Goal: Task Accomplishment & Management: Manage account settings

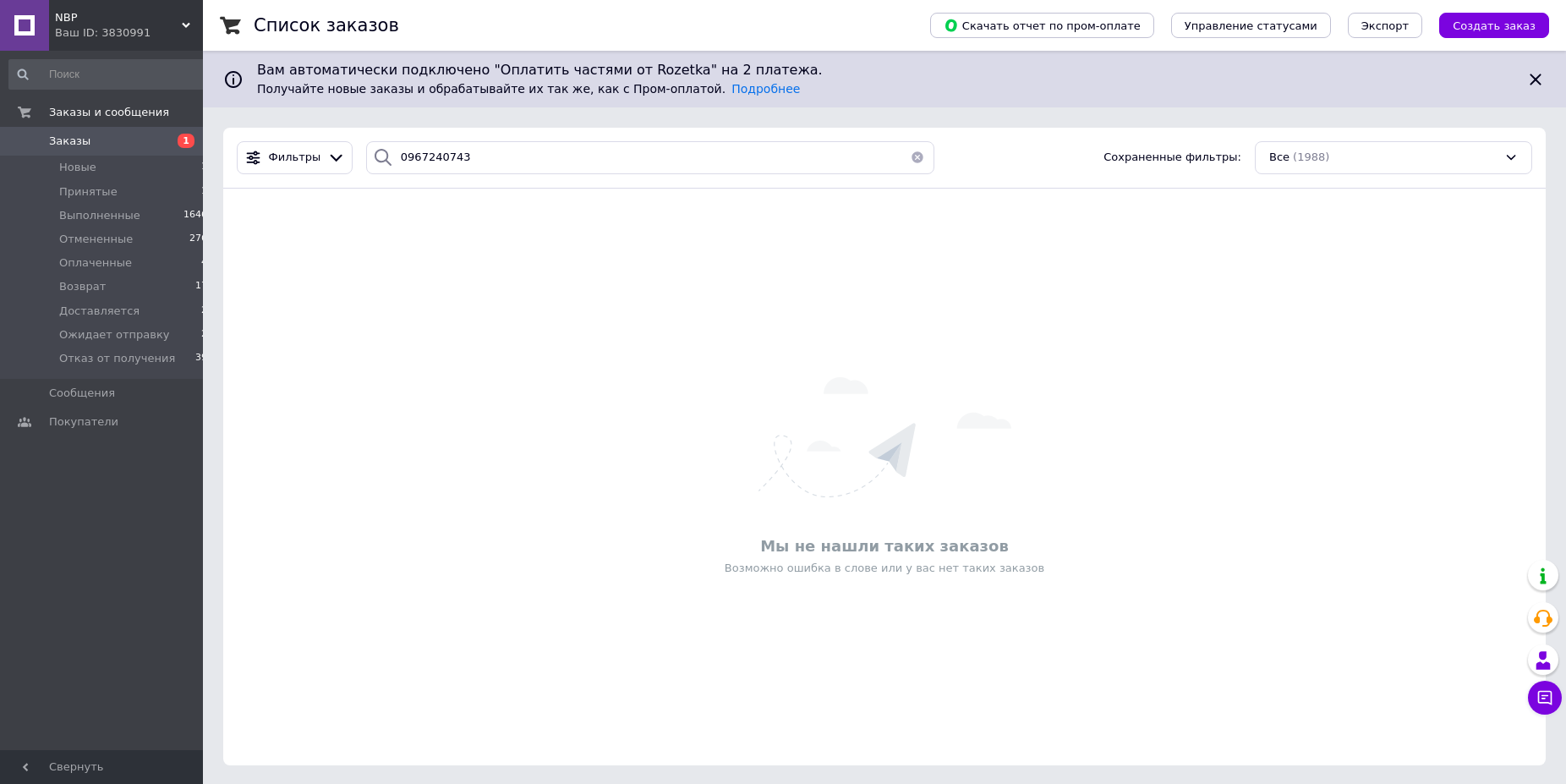
click at [908, 158] on button "button" at bounding box center [917, 157] width 34 height 33
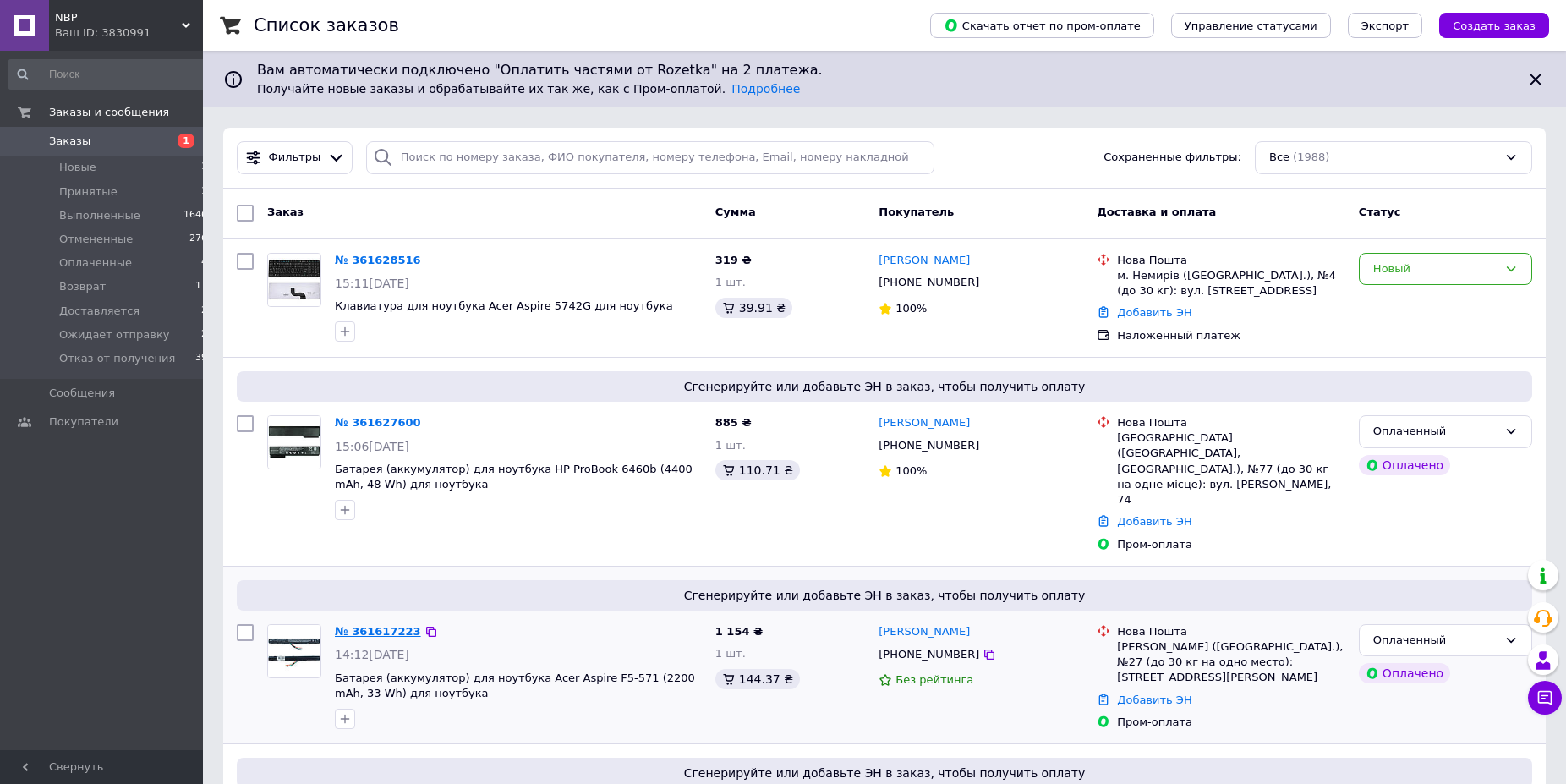
click at [360, 625] on link "№ 361617223" at bounding box center [378, 631] width 87 height 13
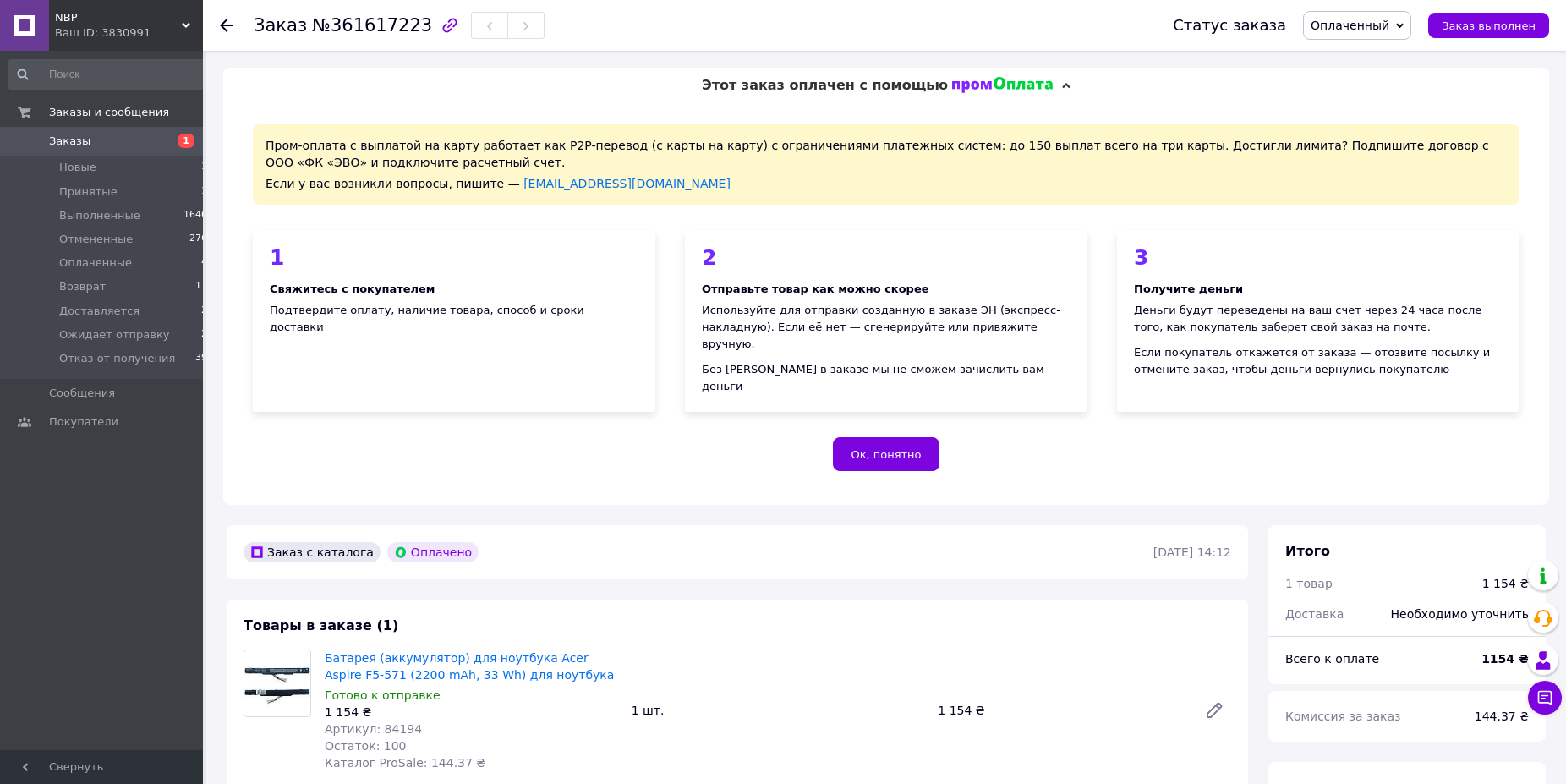
scroll to position [172, 0]
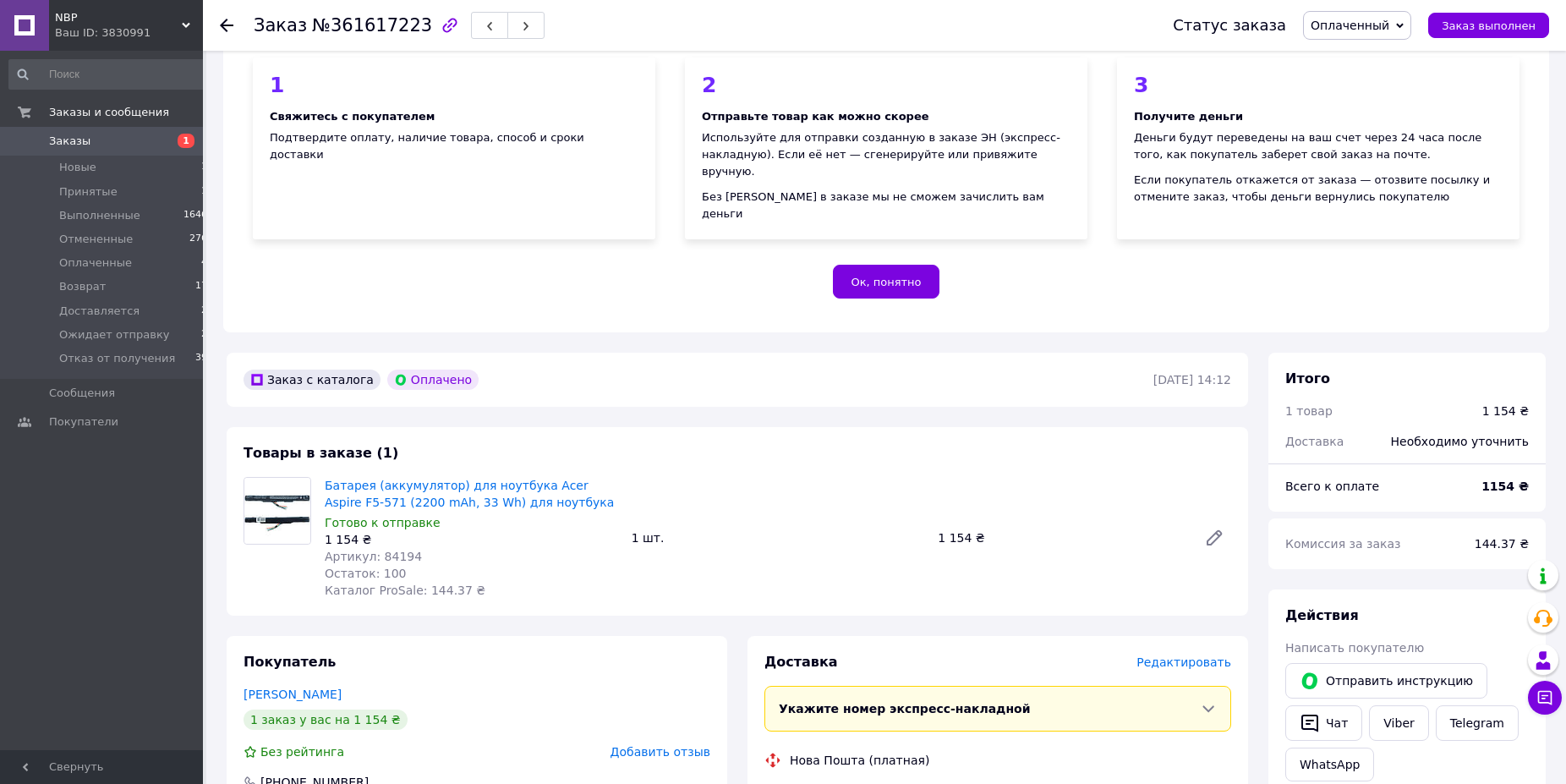
click at [382, 549] on span "Артикул: 84194" at bounding box center [373, 555] width 97 height 13
copy span "84194"
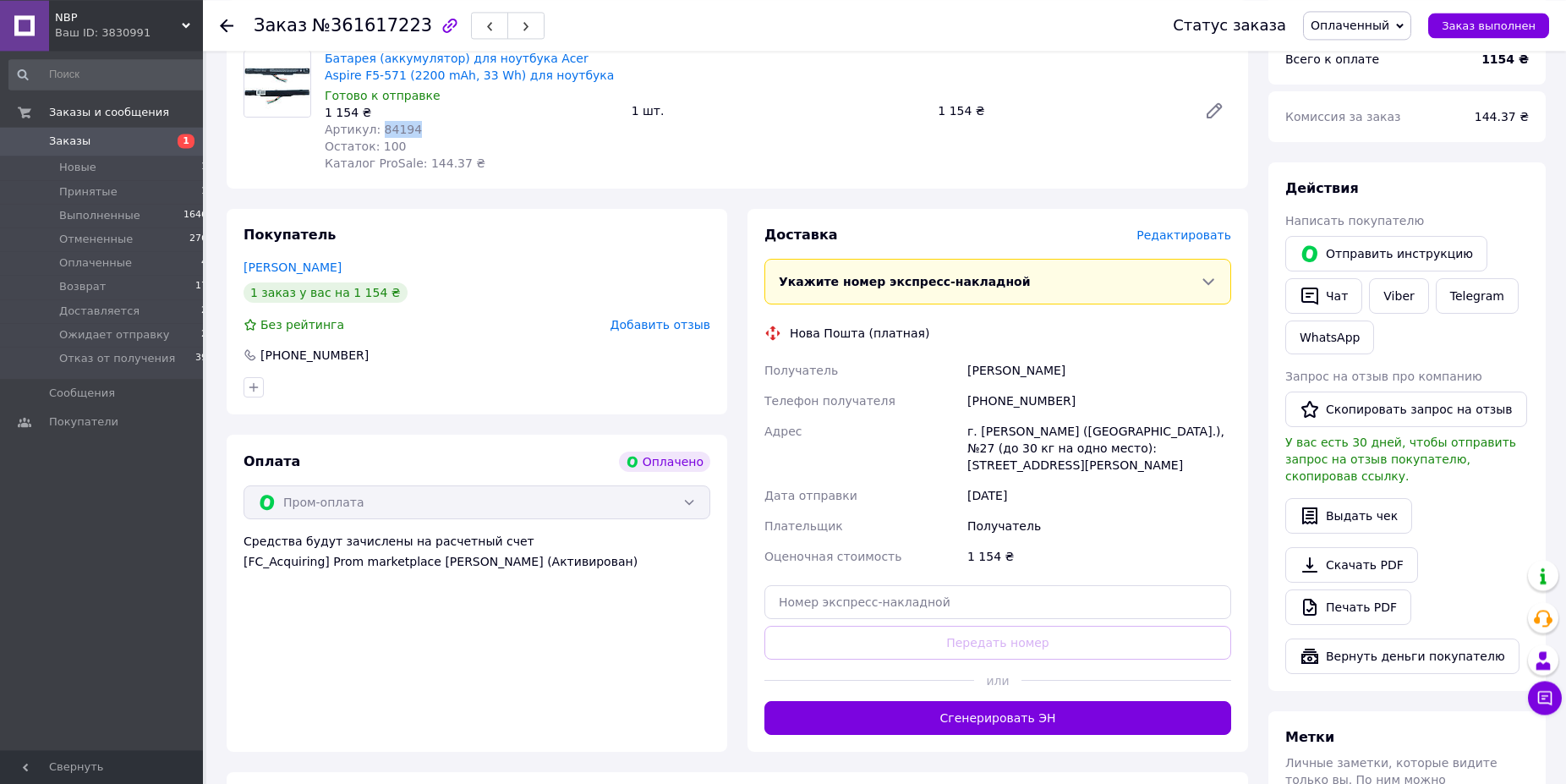
scroll to position [604, 0]
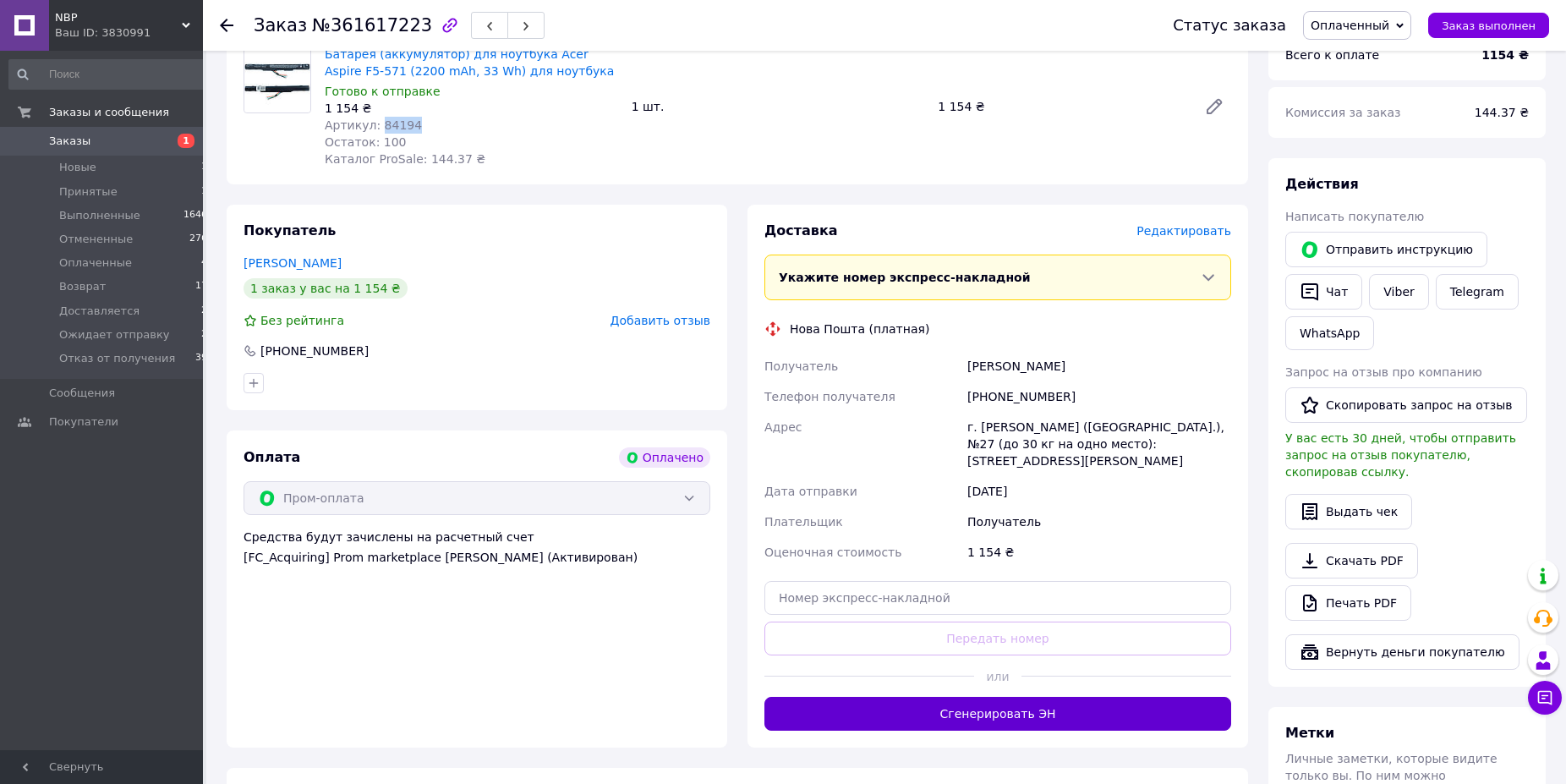
click at [1045, 696] on button "Сгенерировать ЭН" at bounding box center [998, 713] width 467 height 34
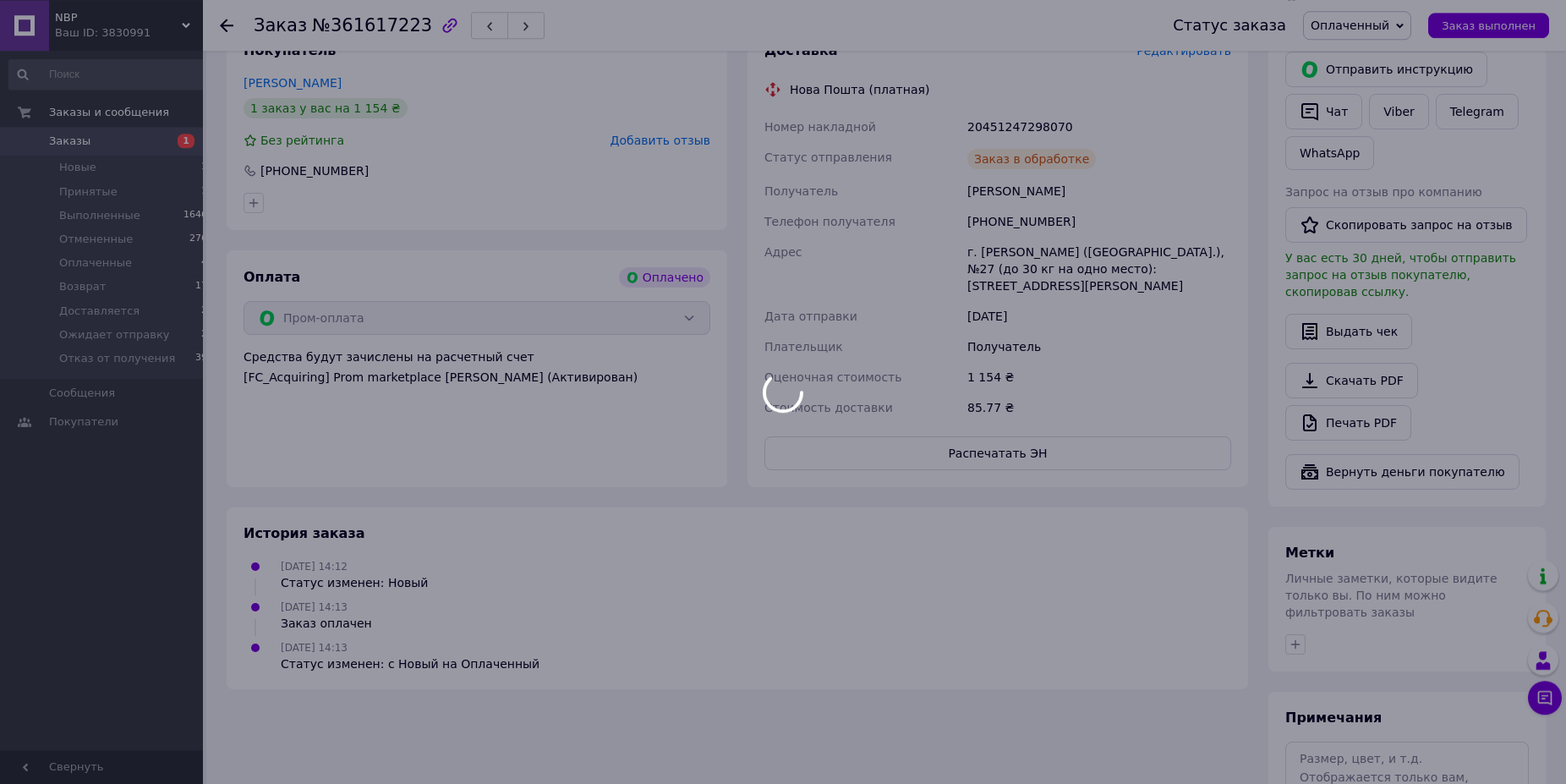
scroll to position [689, 0]
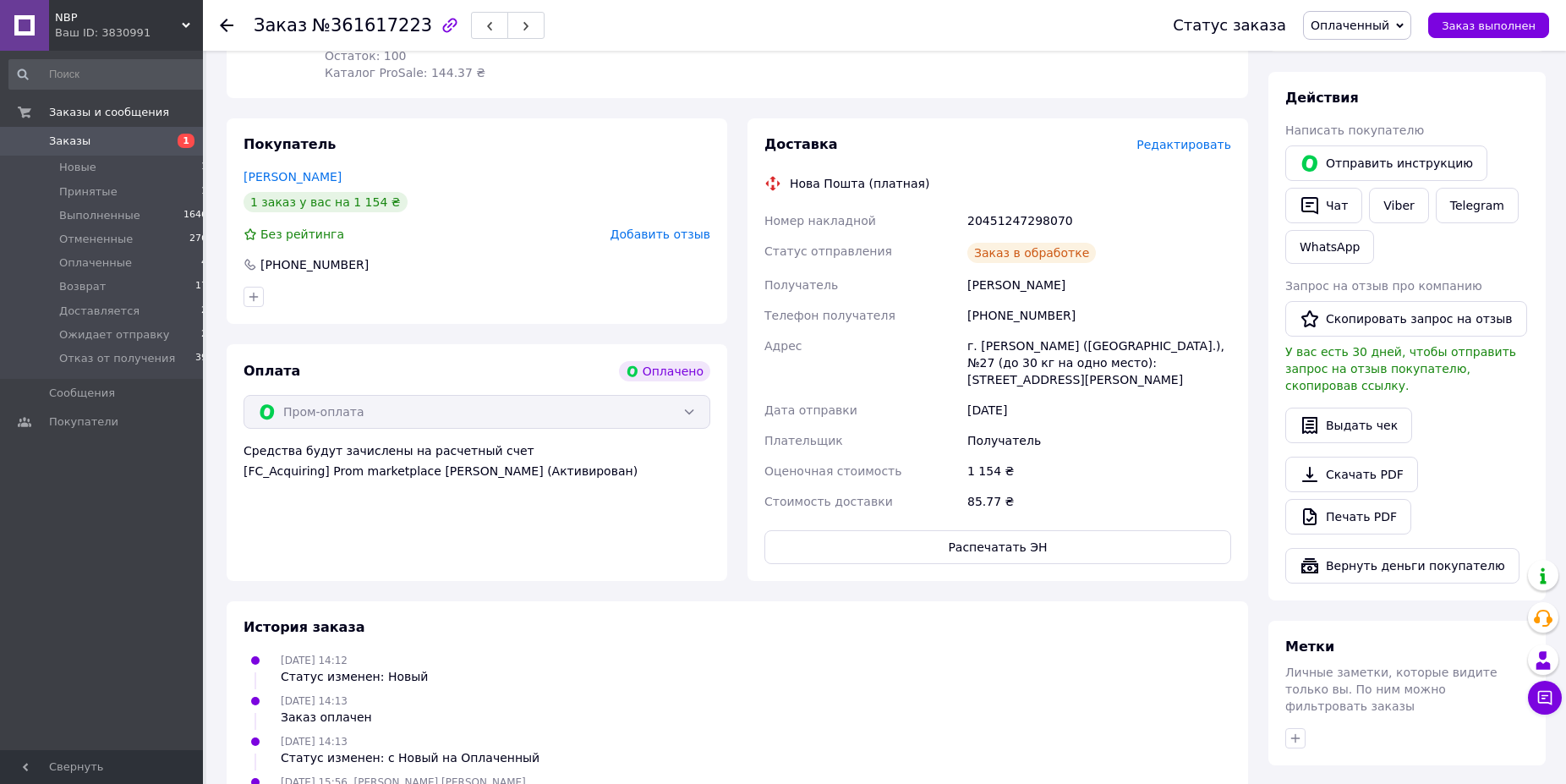
click at [990, 205] on div "20451247298070" at bounding box center [1099, 221] width 271 height 30
copy div "20451247298070"
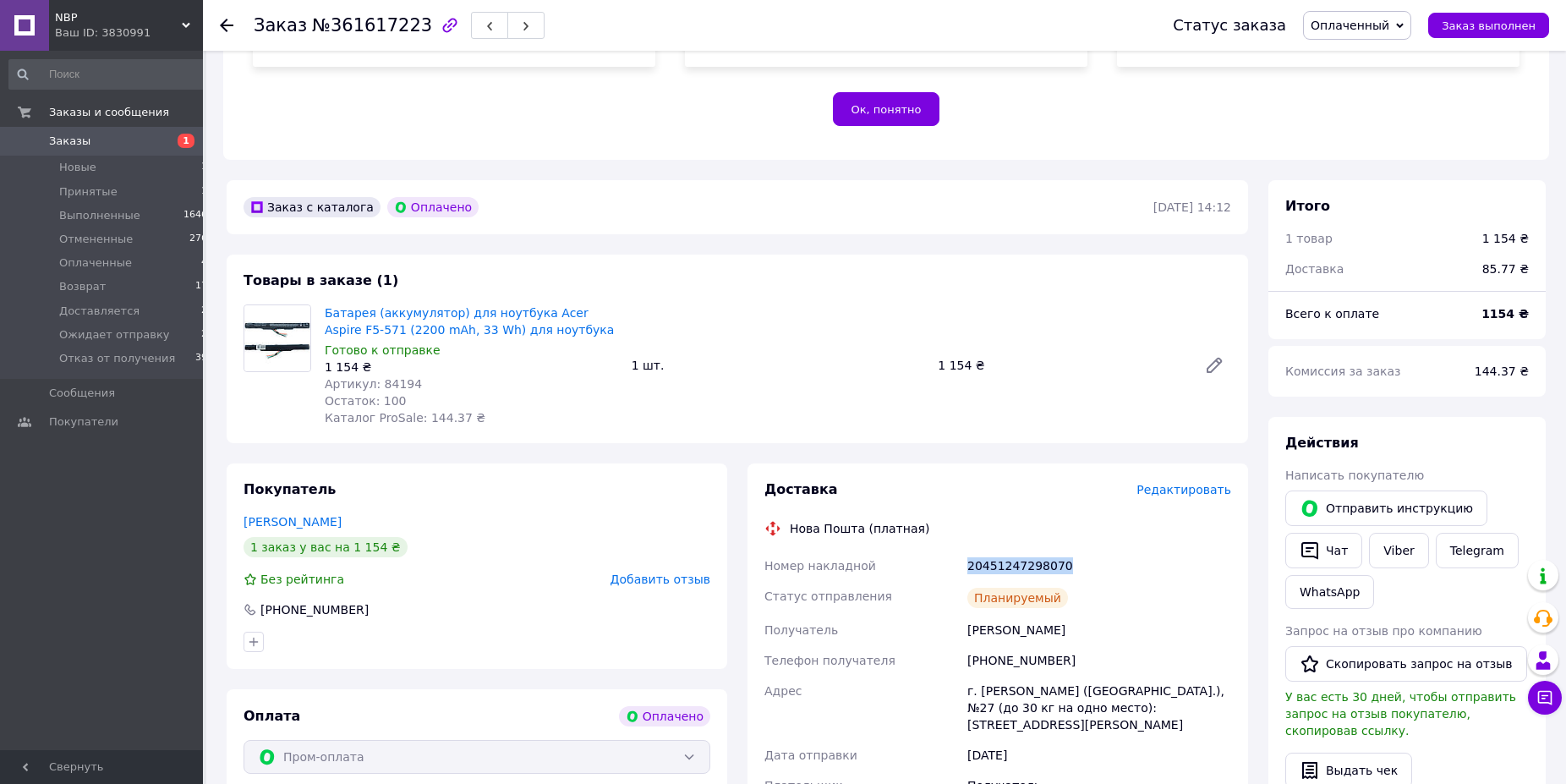
click at [348, 8] on div "Заказ №361617223" at bounding box center [696, 25] width 885 height 51
copy span "361617223"
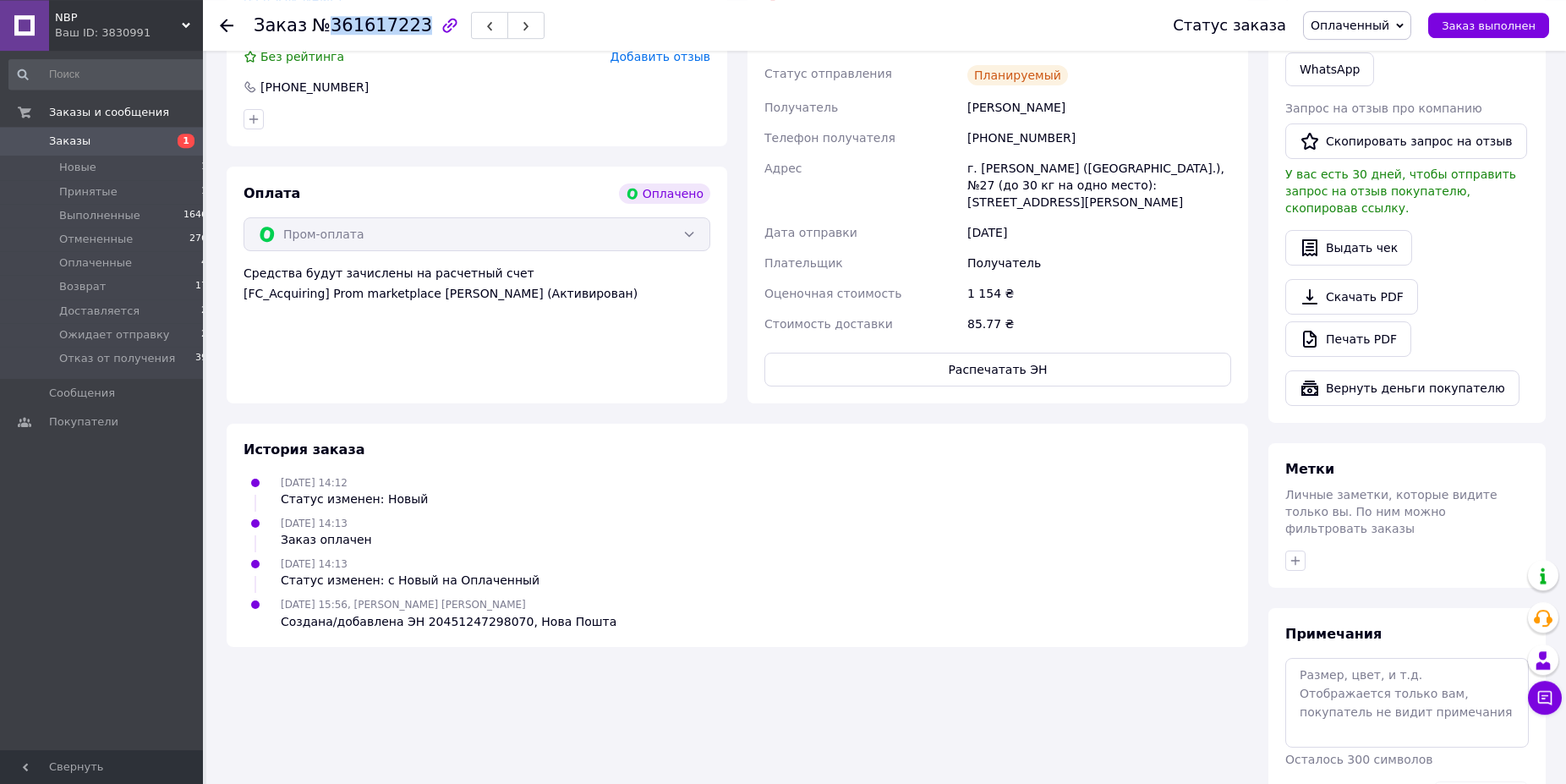
scroll to position [886, 0]
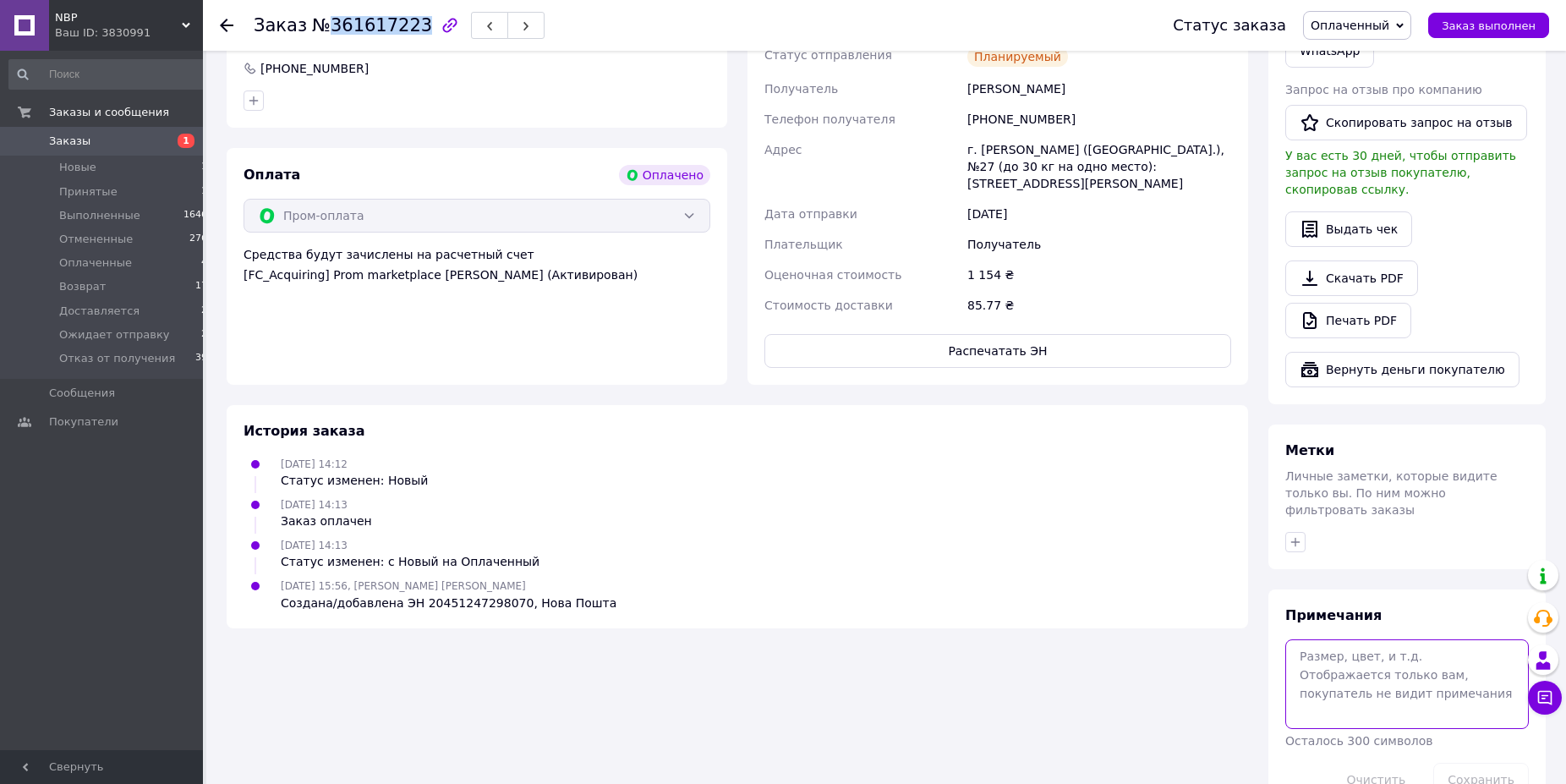
click at [1360, 639] on textarea at bounding box center [1407, 684] width 244 height 89
paste textarea "2004222"
click at [1296, 639] on textarea "2004222" at bounding box center [1407, 684] width 244 height 89
paste textarea "70422"
type textarea "70422 ж \\ 2004222"
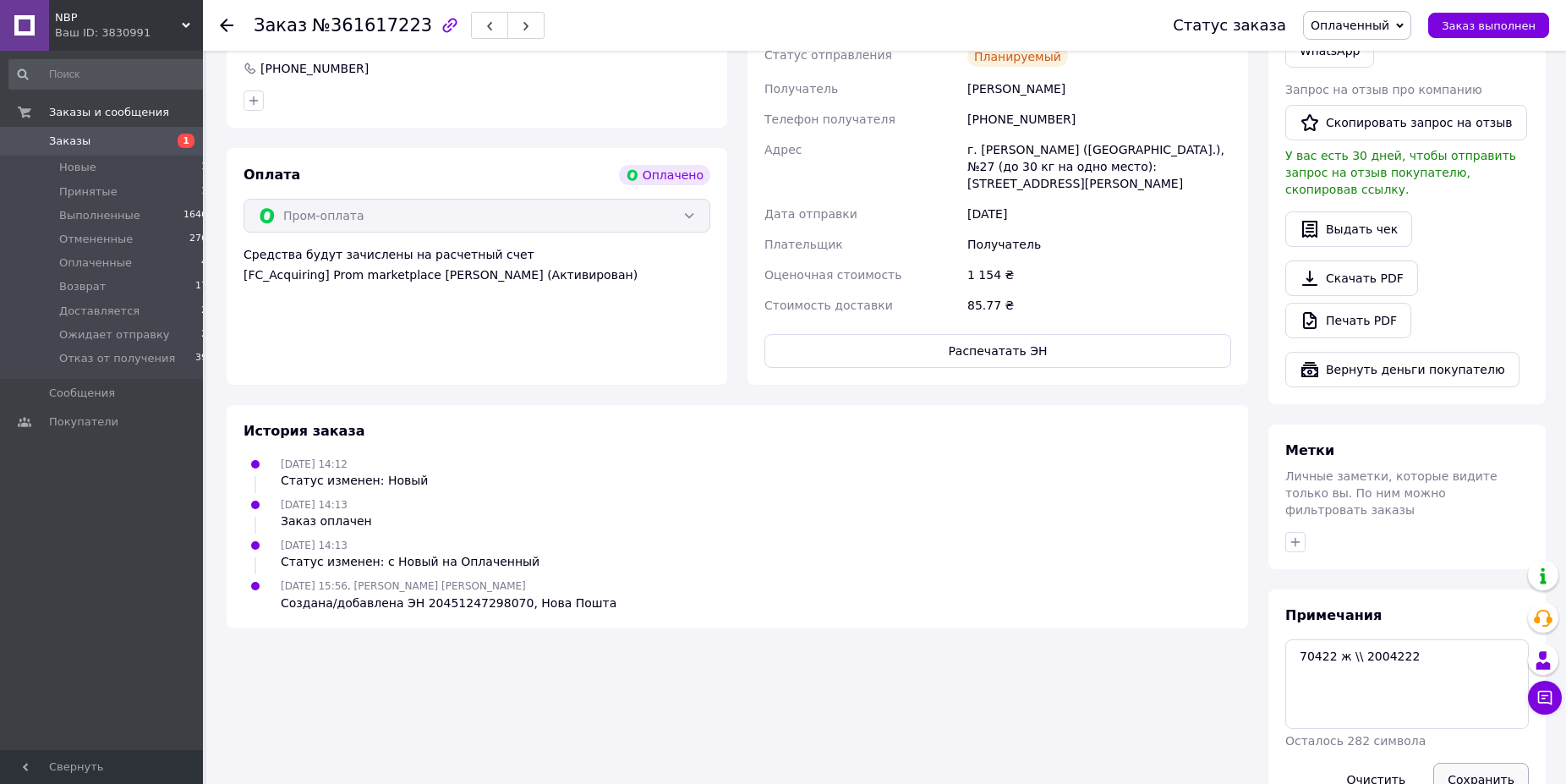
click at [1450, 763] on button "Сохранить" at bounding box center [1481, 780] width 96 height 34
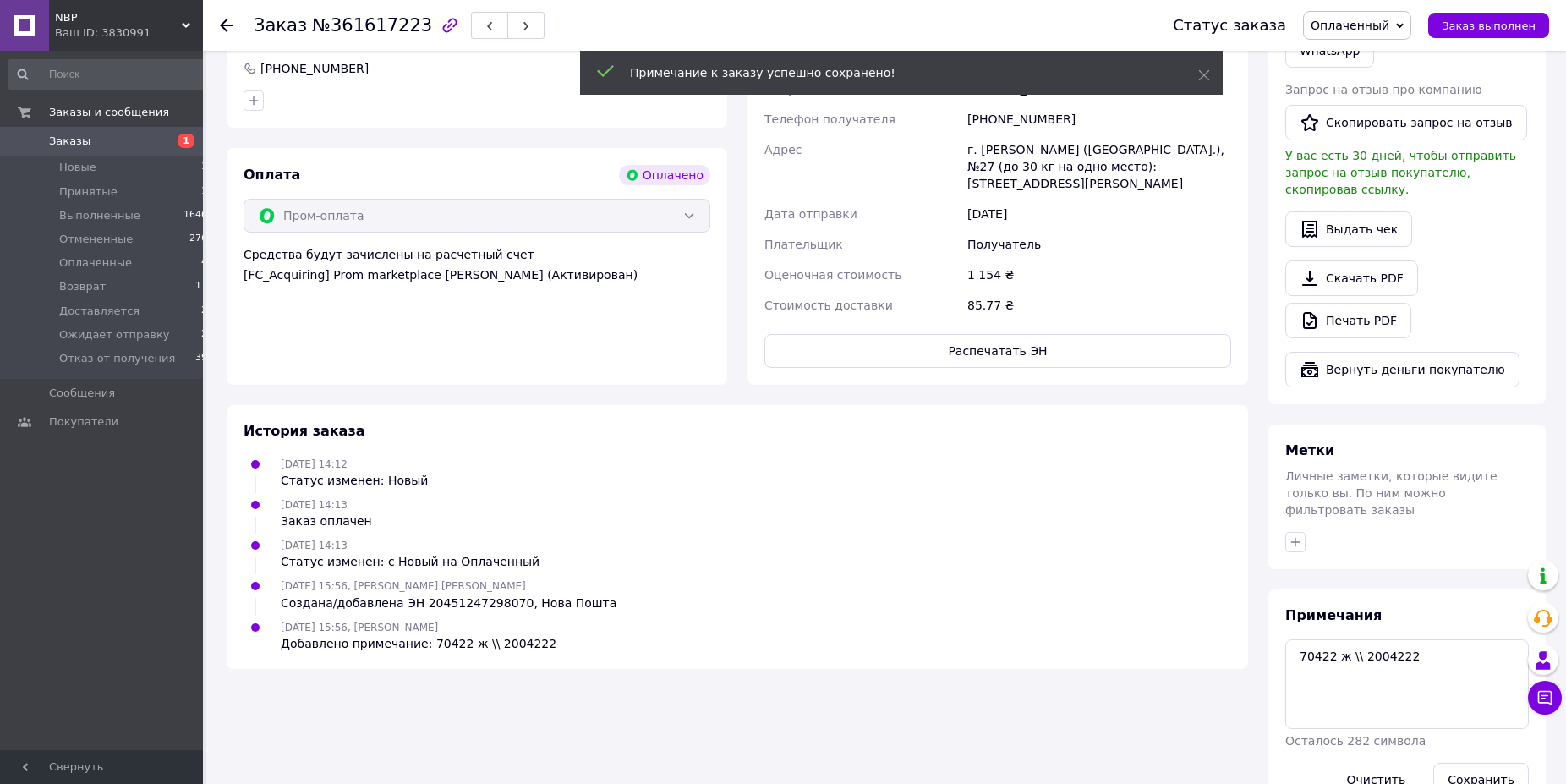
click at [1293, 535] on icon "button" at bounding box center [1295, 541] width 13 height 13
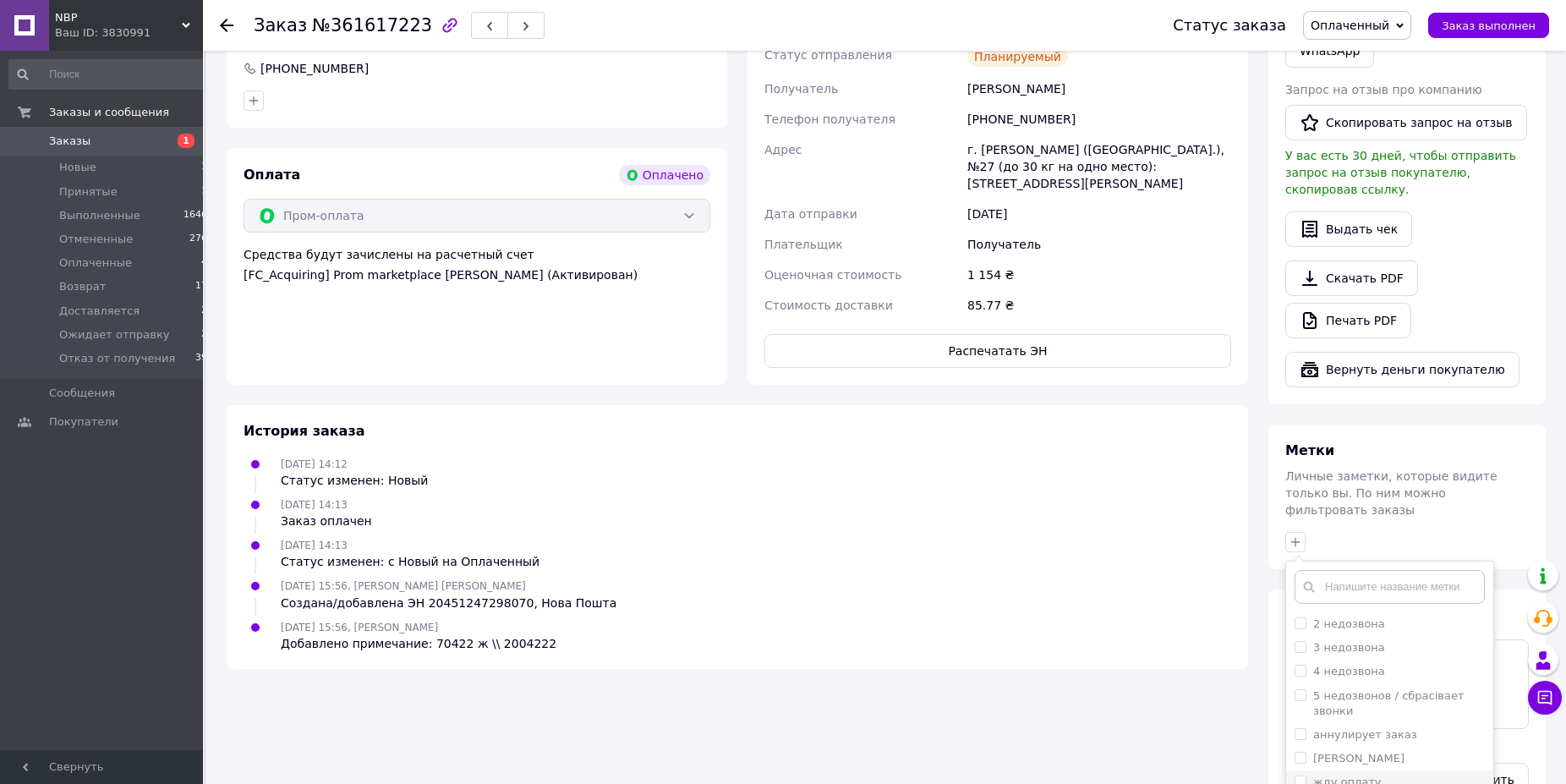
click at [1305, 752] on input "[PERSON_NAME]" at bounding box center [1300, 757] width 11 height 11
checkbox input "true"
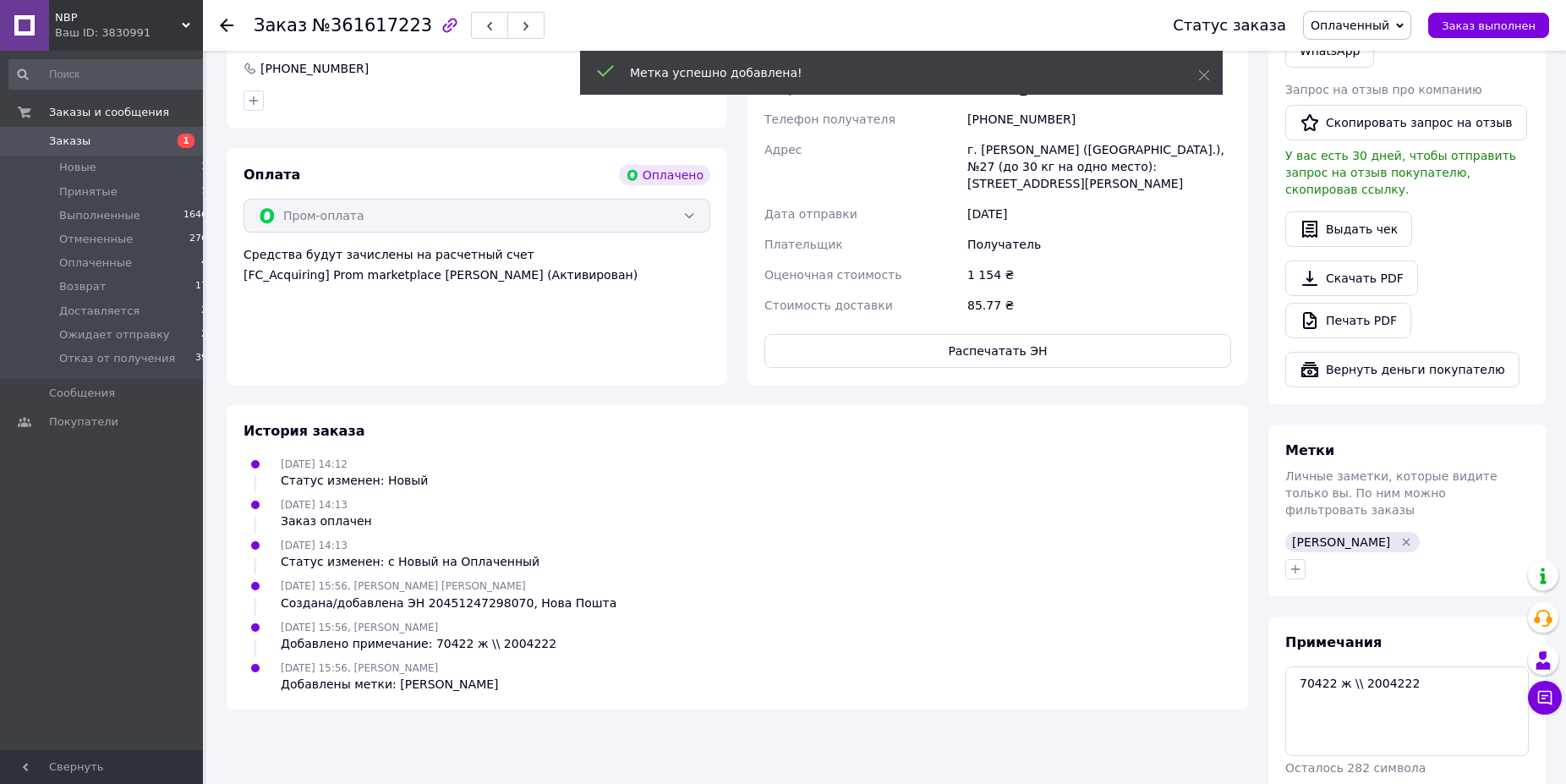
click at [1358, 23] on span "Оплаченный" at bounding box center [1350, 25] width 79 height 13
click at [1357, 61] on li "Принят" at bounding box center [1370, 59] width 133 height 25
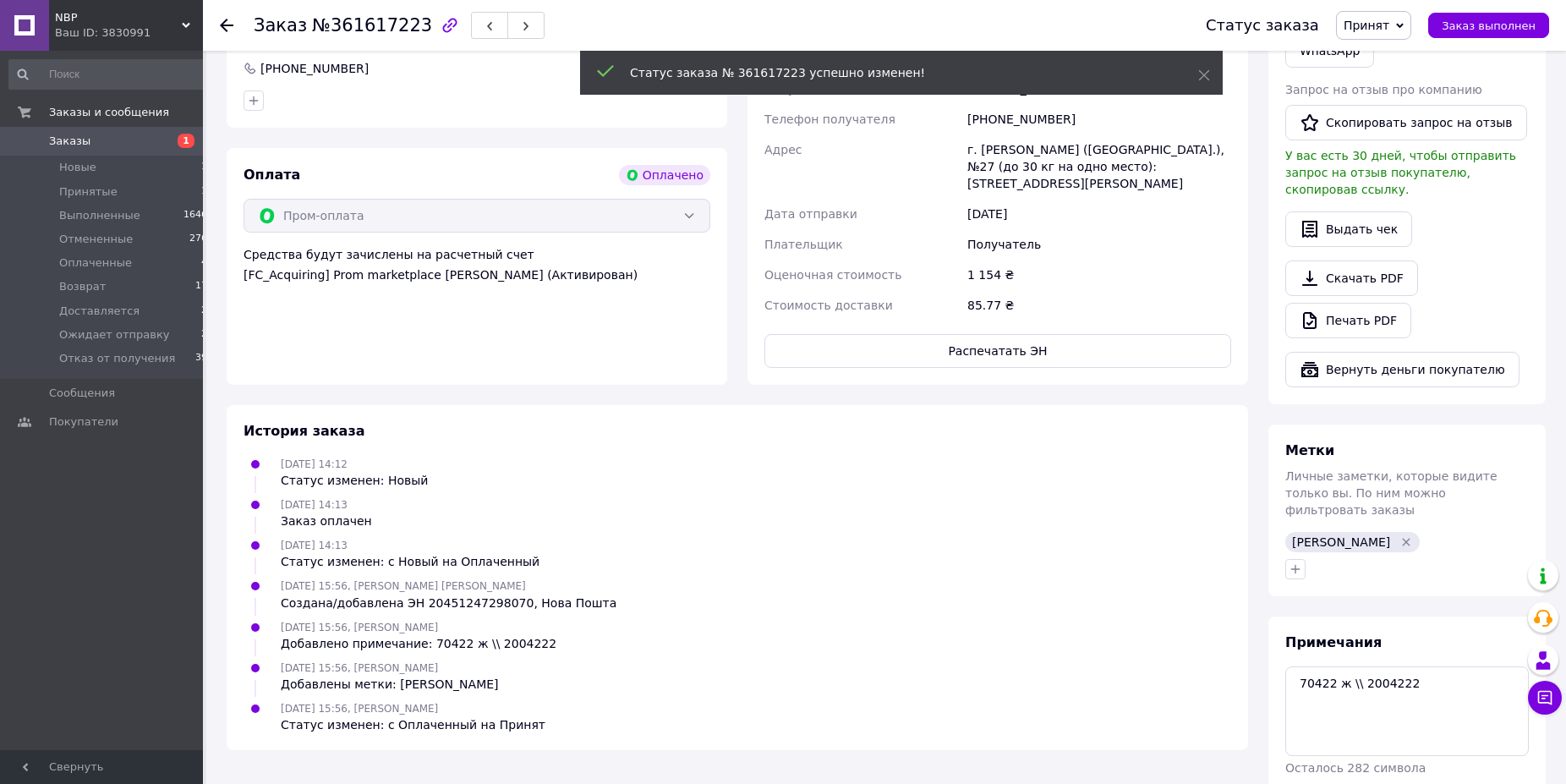
click at [1385, 30] on span "Принят" at bounding box center [1366, 25] width 46 height 13
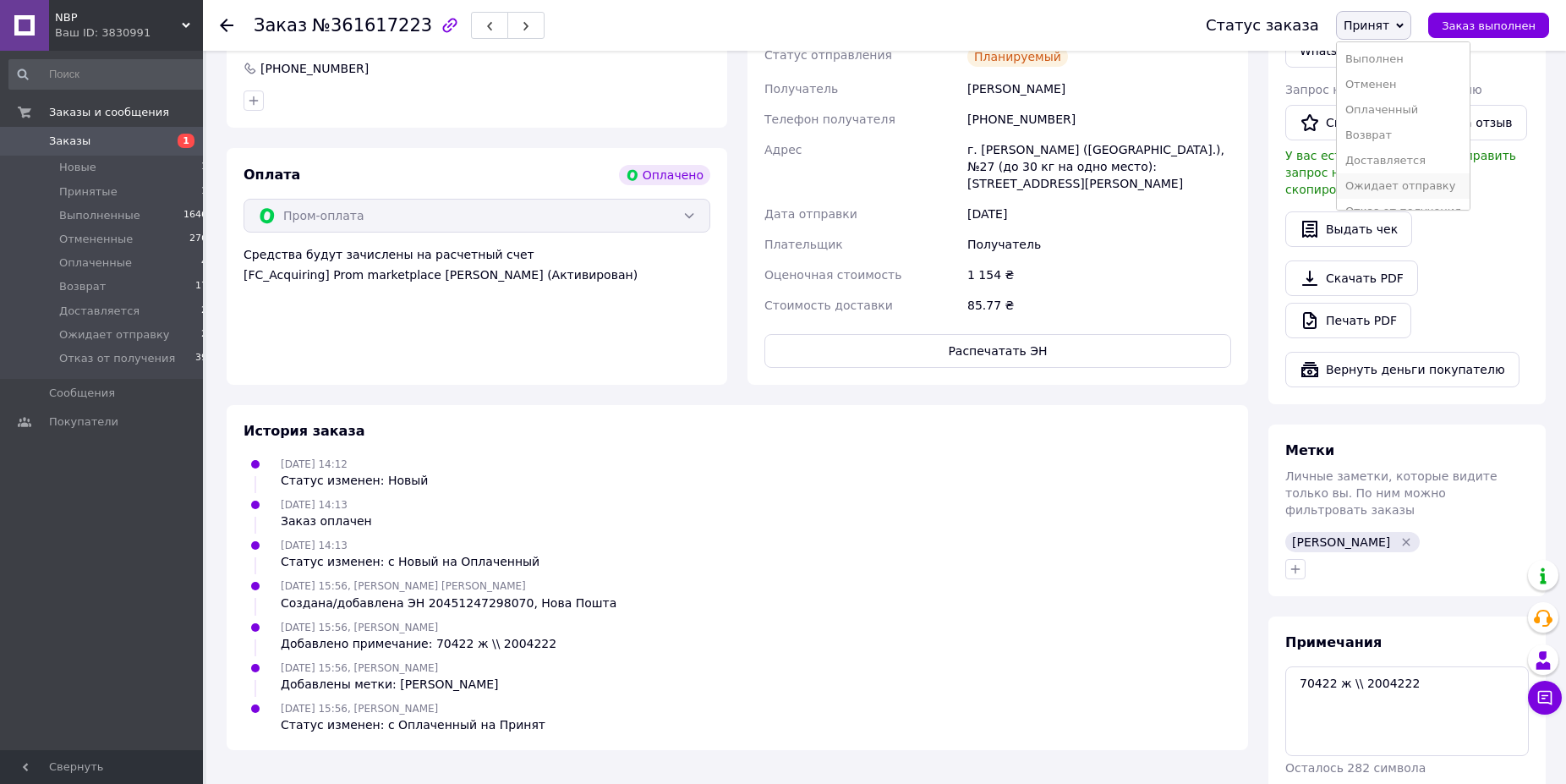
click at [1370, 182] on li "Ожидает отправку" at bounding box center [1403, 186] width 133 height 25
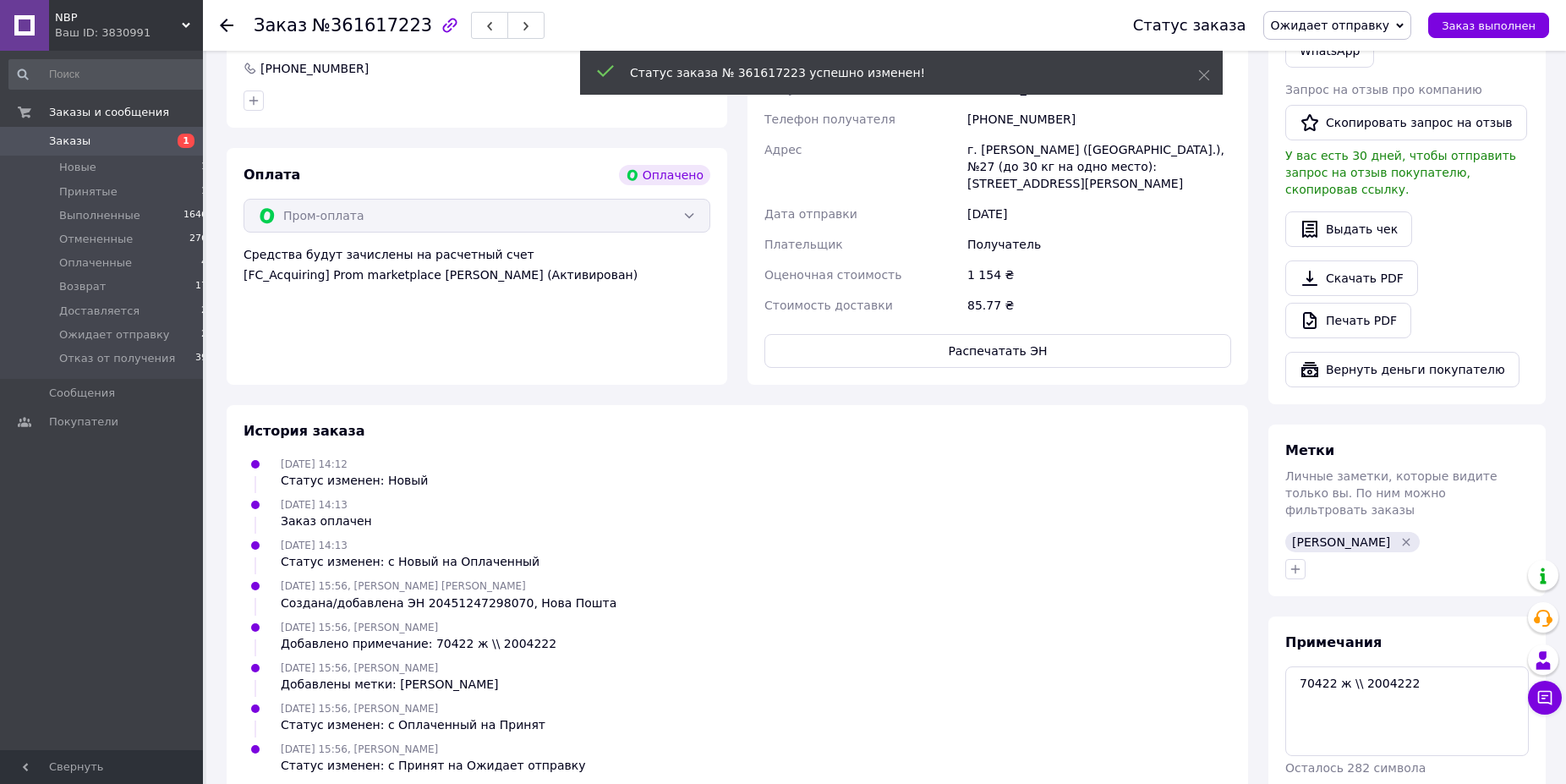
click at [228, 26] on use at bounding box center [226, 25] width 13 height 13
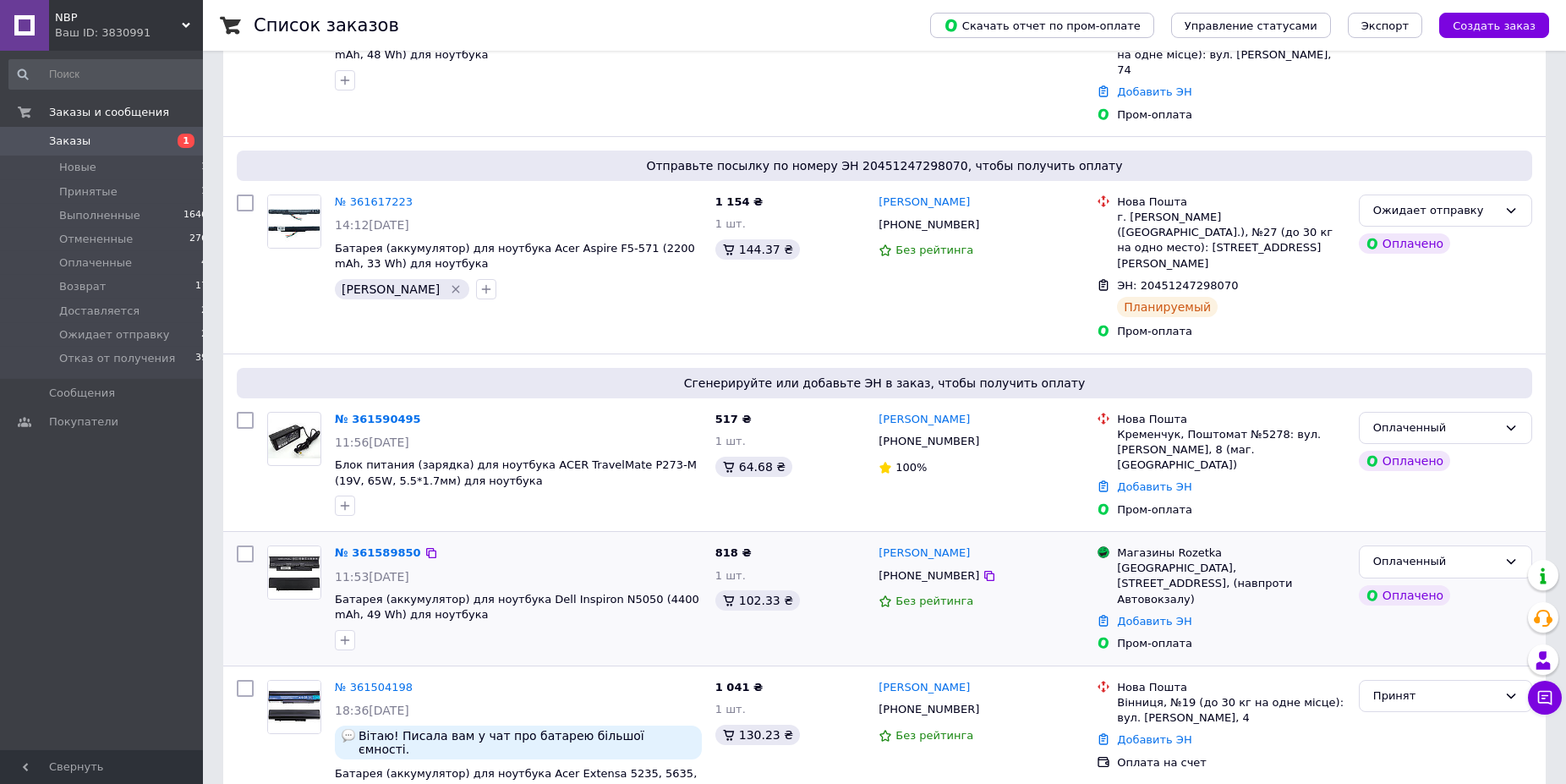
scroll to position [431, 0]
click at [370, 545] on link "№ 361589850" at bounding box center [378, 551] width 87 height 13
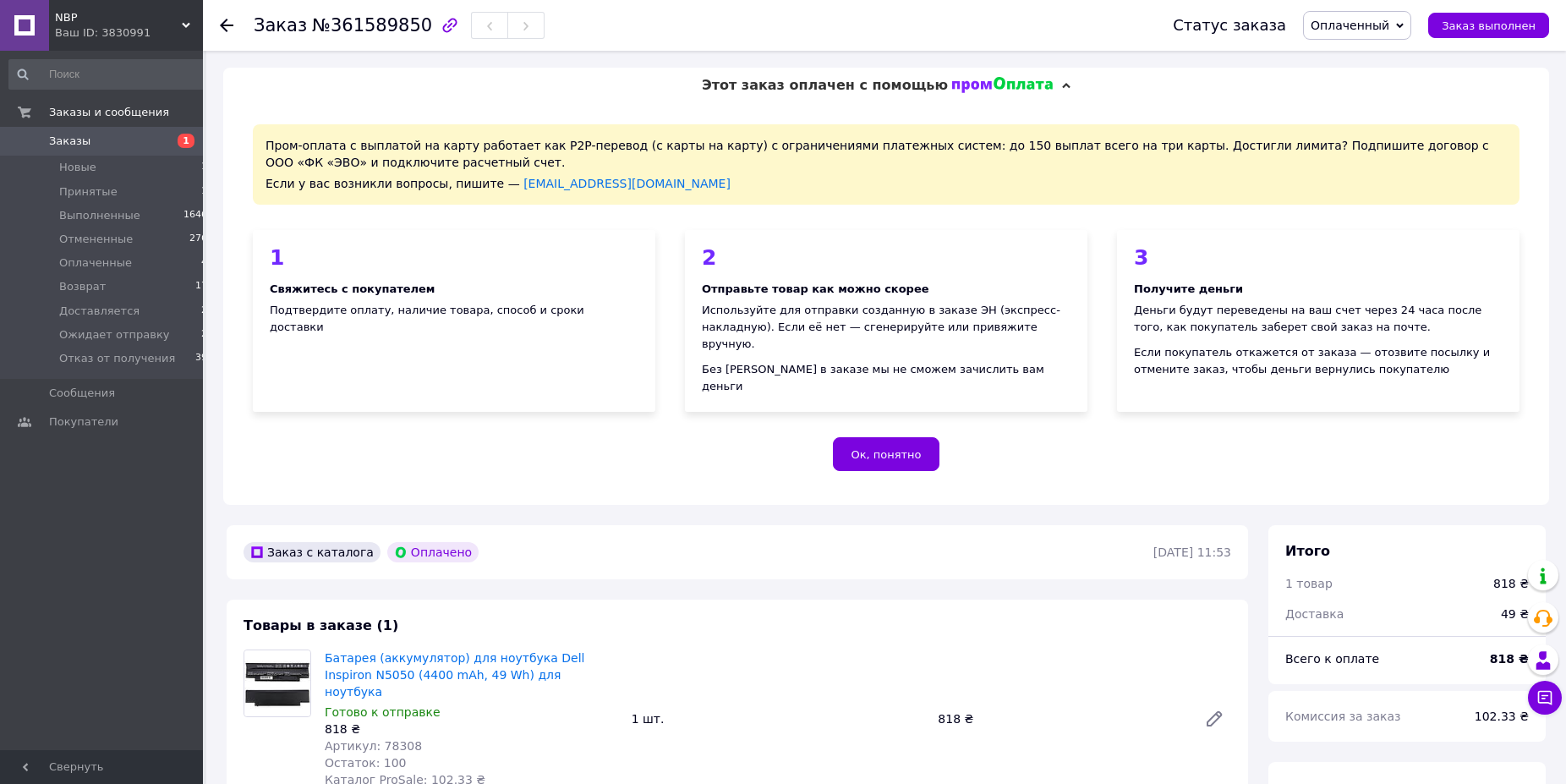
click at [225, 25] on use at bounding box center [226, 25] width 13 height 13
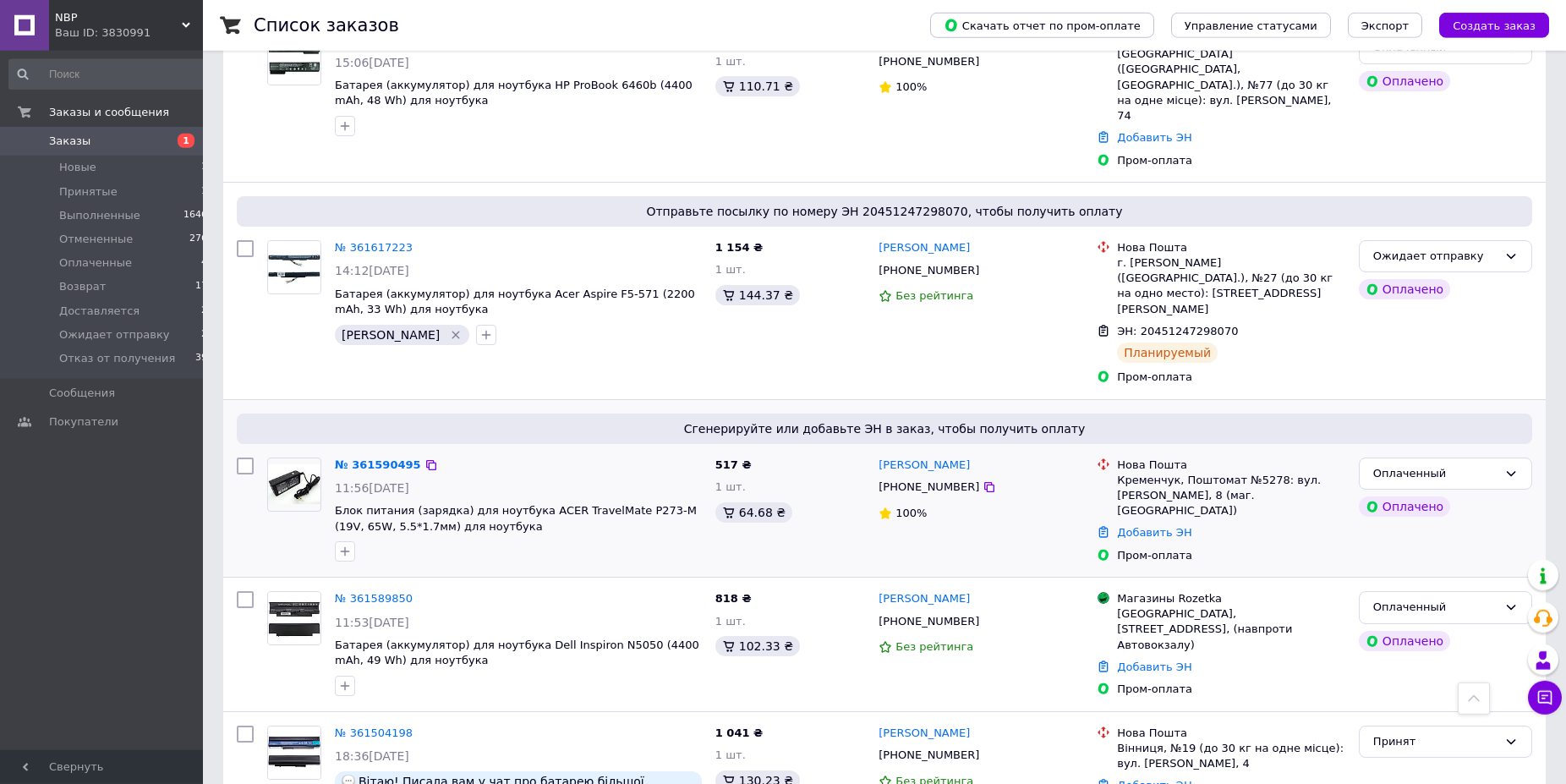
scroll to position [345, 0]
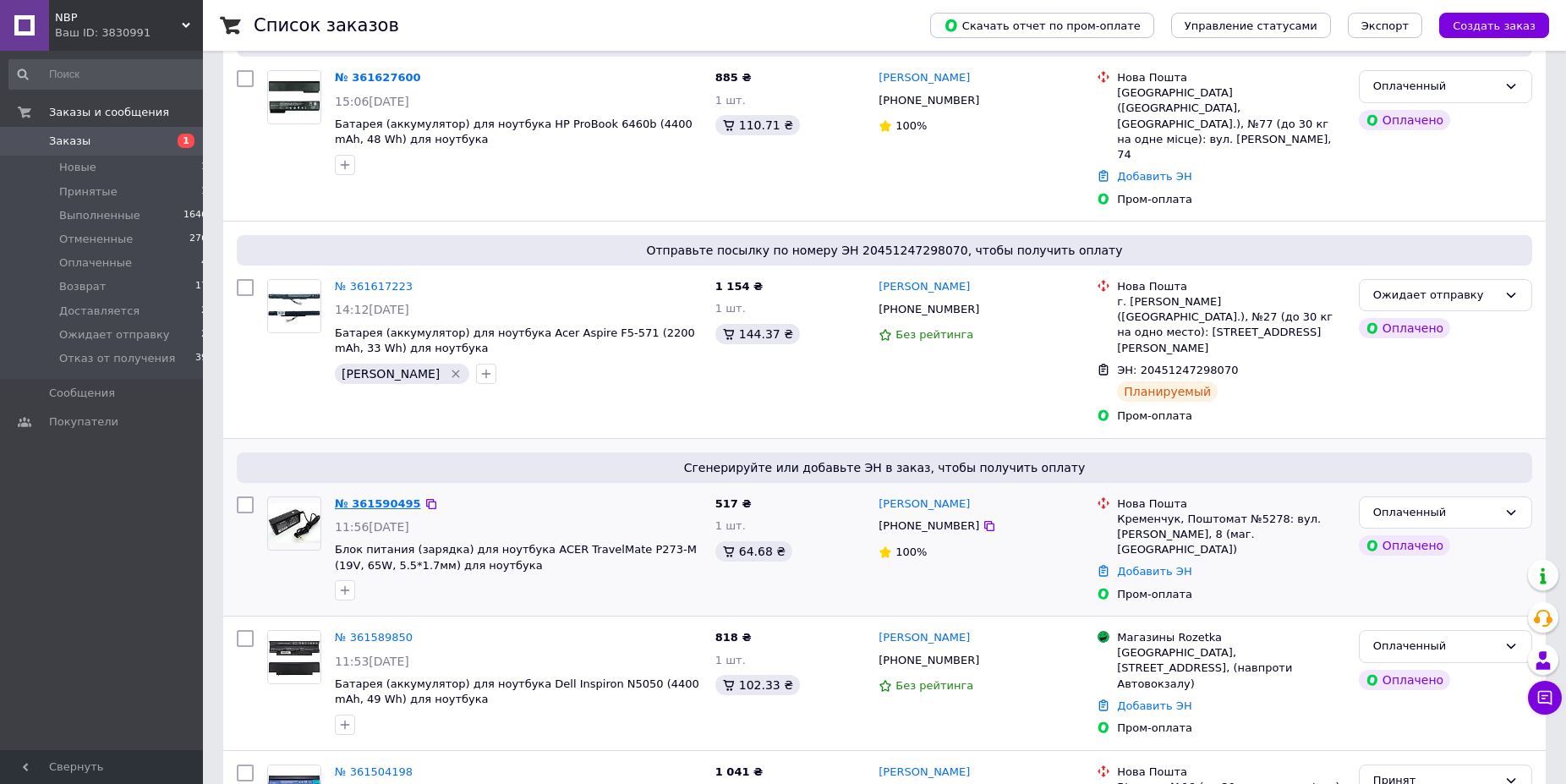
click at [383, 497] on link "№ 361590495" at bounding box center [378, 504] width 87 height 13
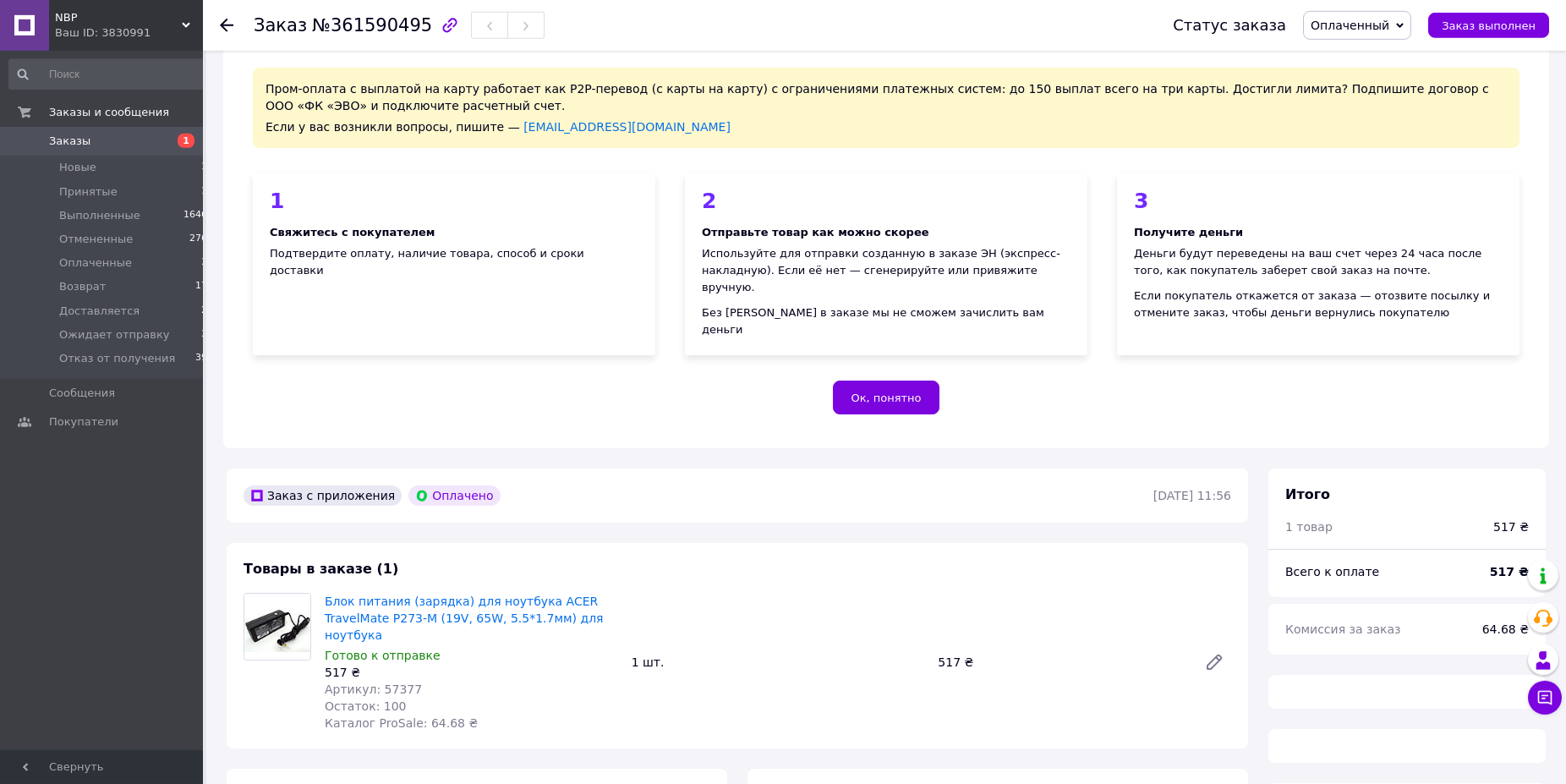
scroll to position [172, 0]
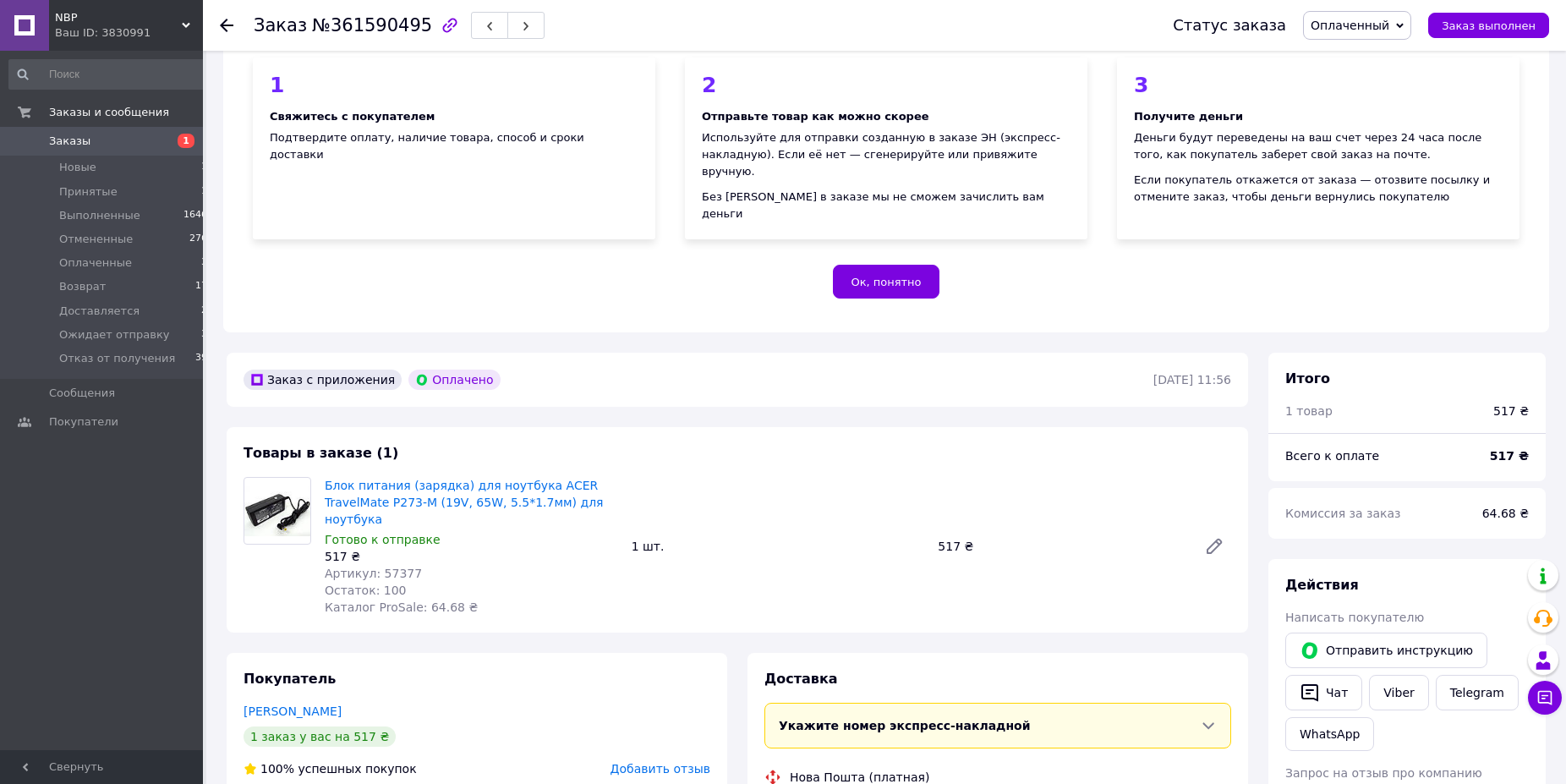
click at [391, 566] on span "Артикул: 57377" at bounding box center [373, 572] width 97 height 13
copy span "57377"
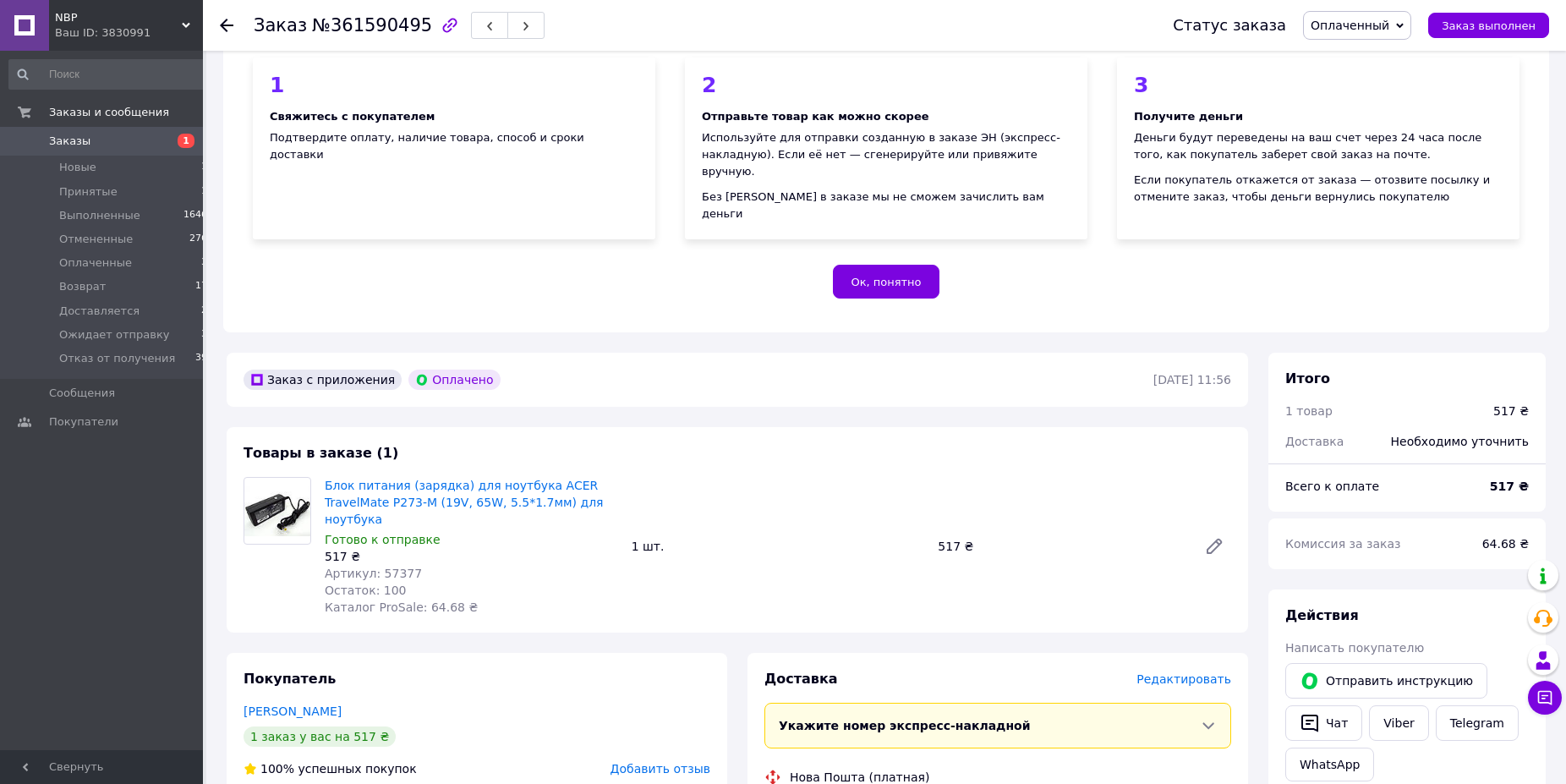
click at [224, 21] on icon at bounding box center [226, 25] width 13 height 13
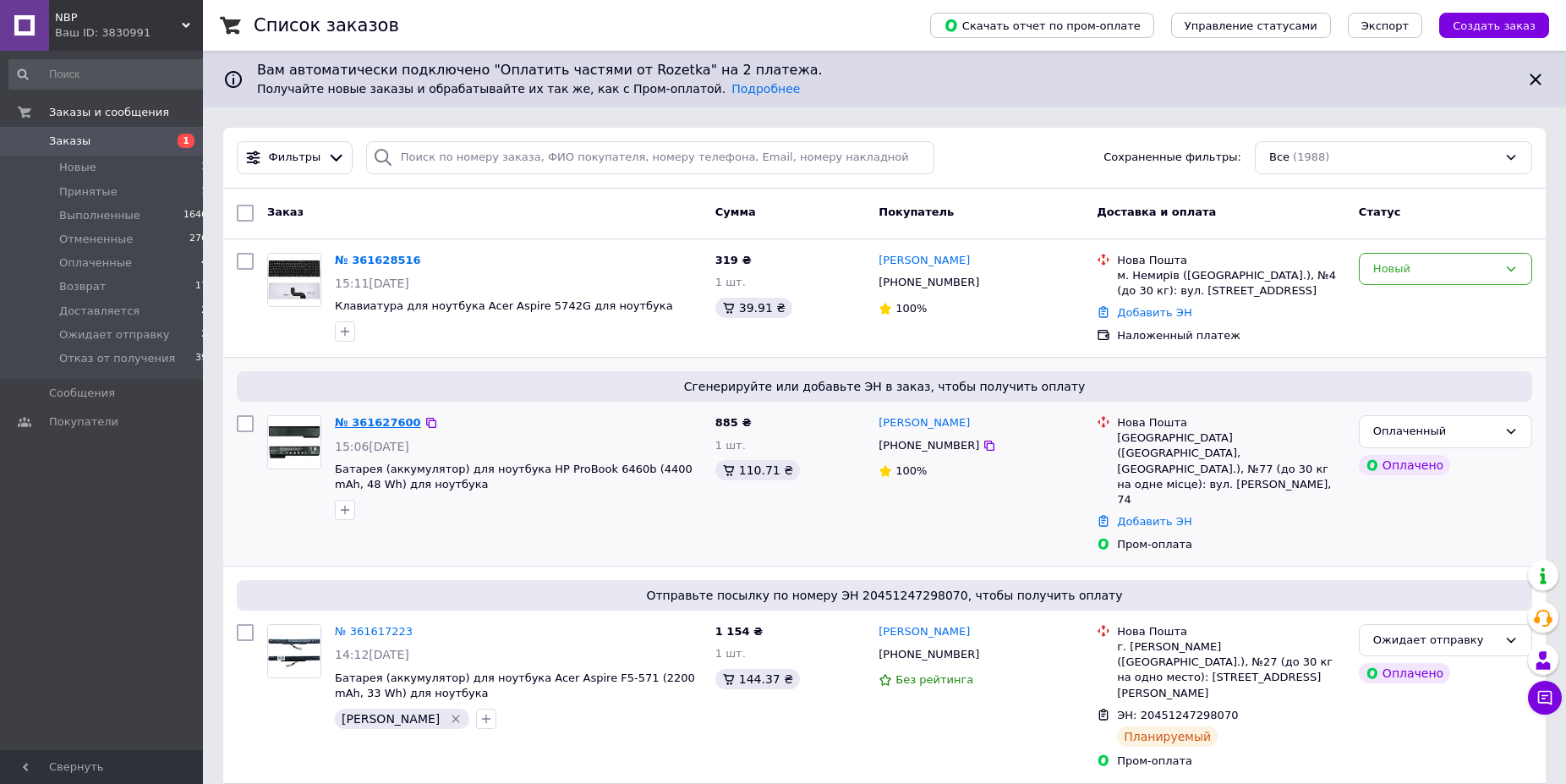
click at [384, 420] on link "№ 361627600" at bounding box center [378, 422] width 87 height 13
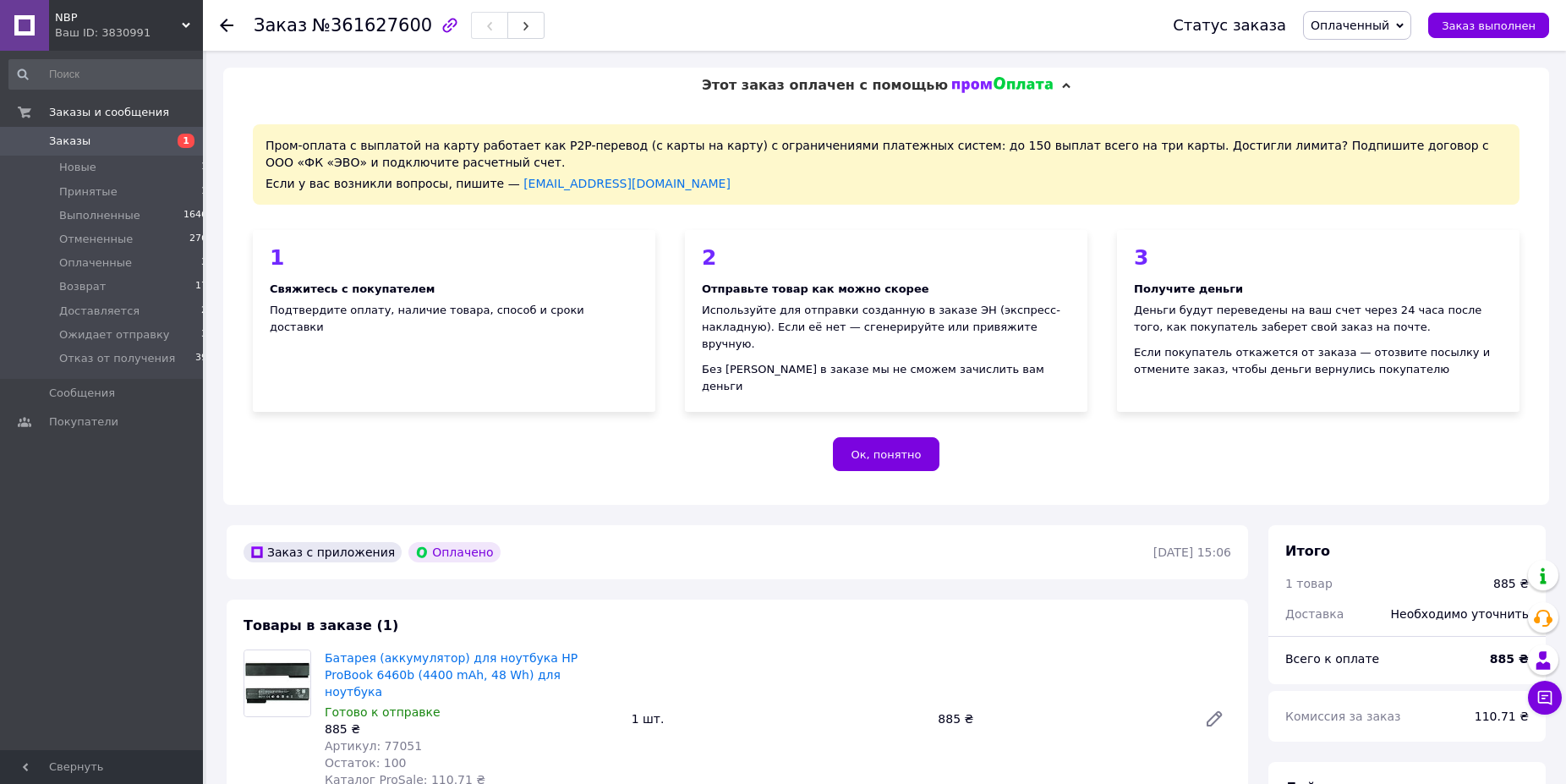
click at [389, 738] on span "Артикул: 77051" at bounding box center [373, 745] width 97 height 13
copy span "77051"
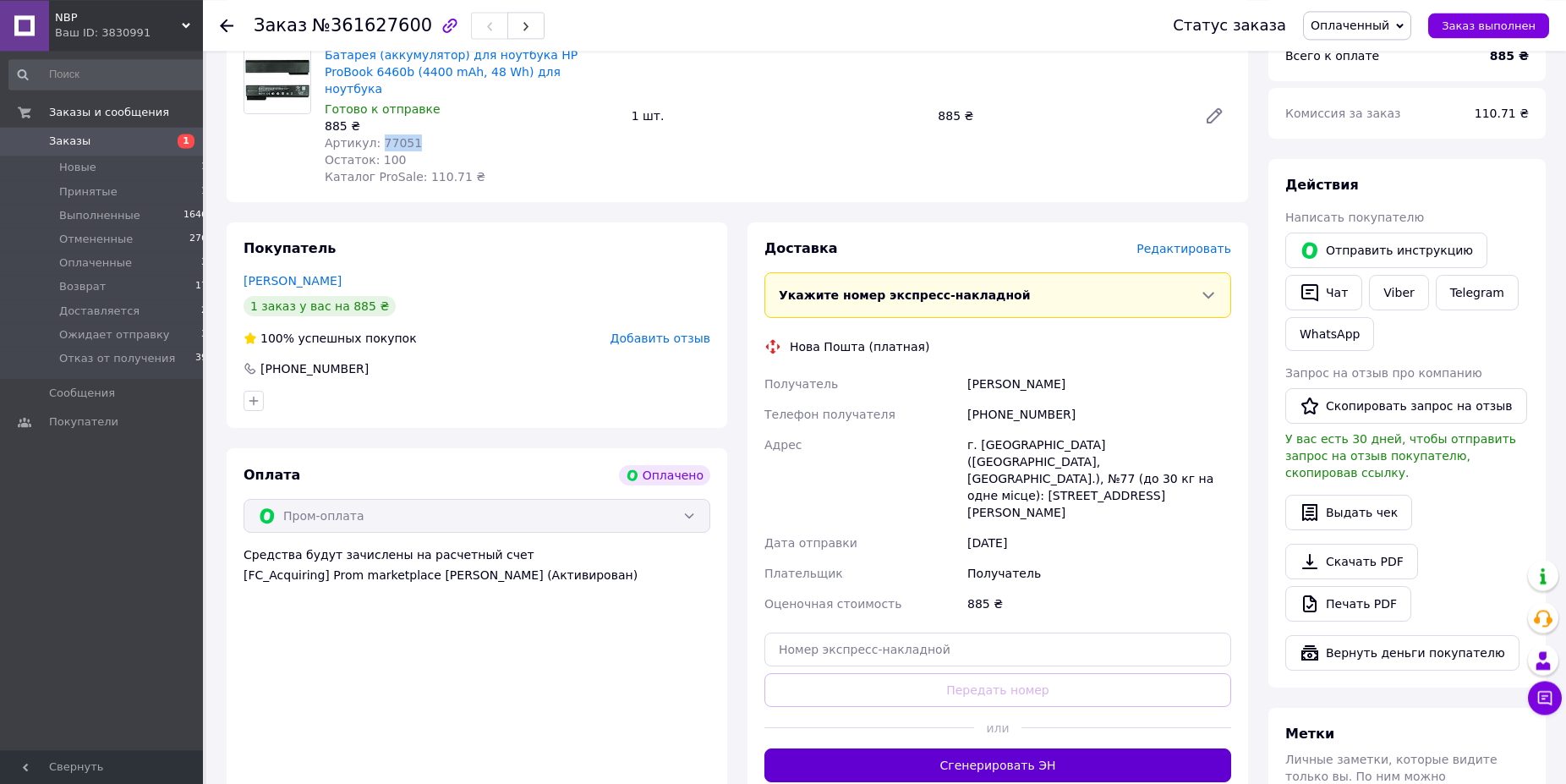
scroll to position [689, 0]
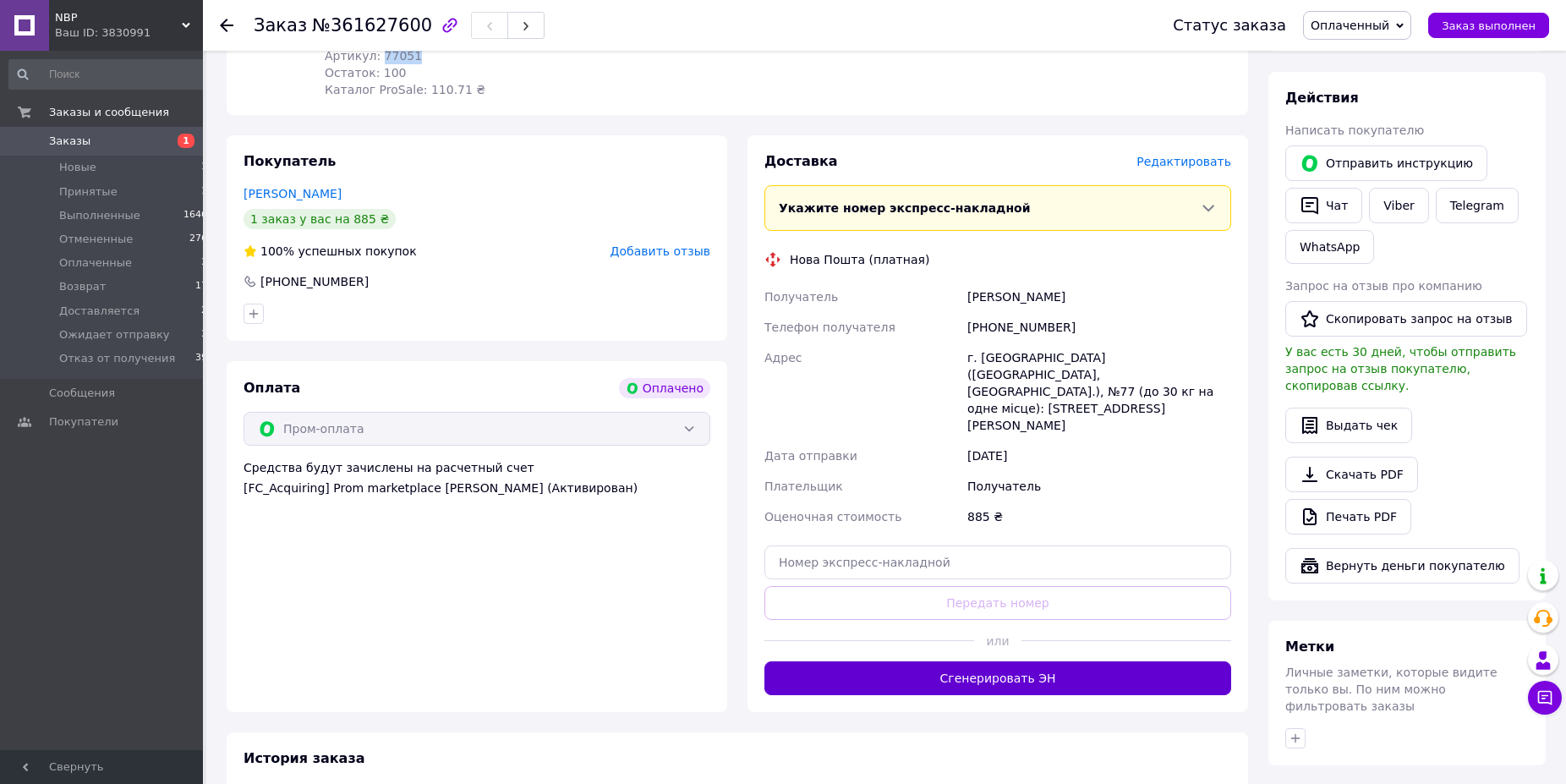
click at [1004, 661] on button "Сгенерировать ЭН" at bounding box center [998, 678] width 467 height 34
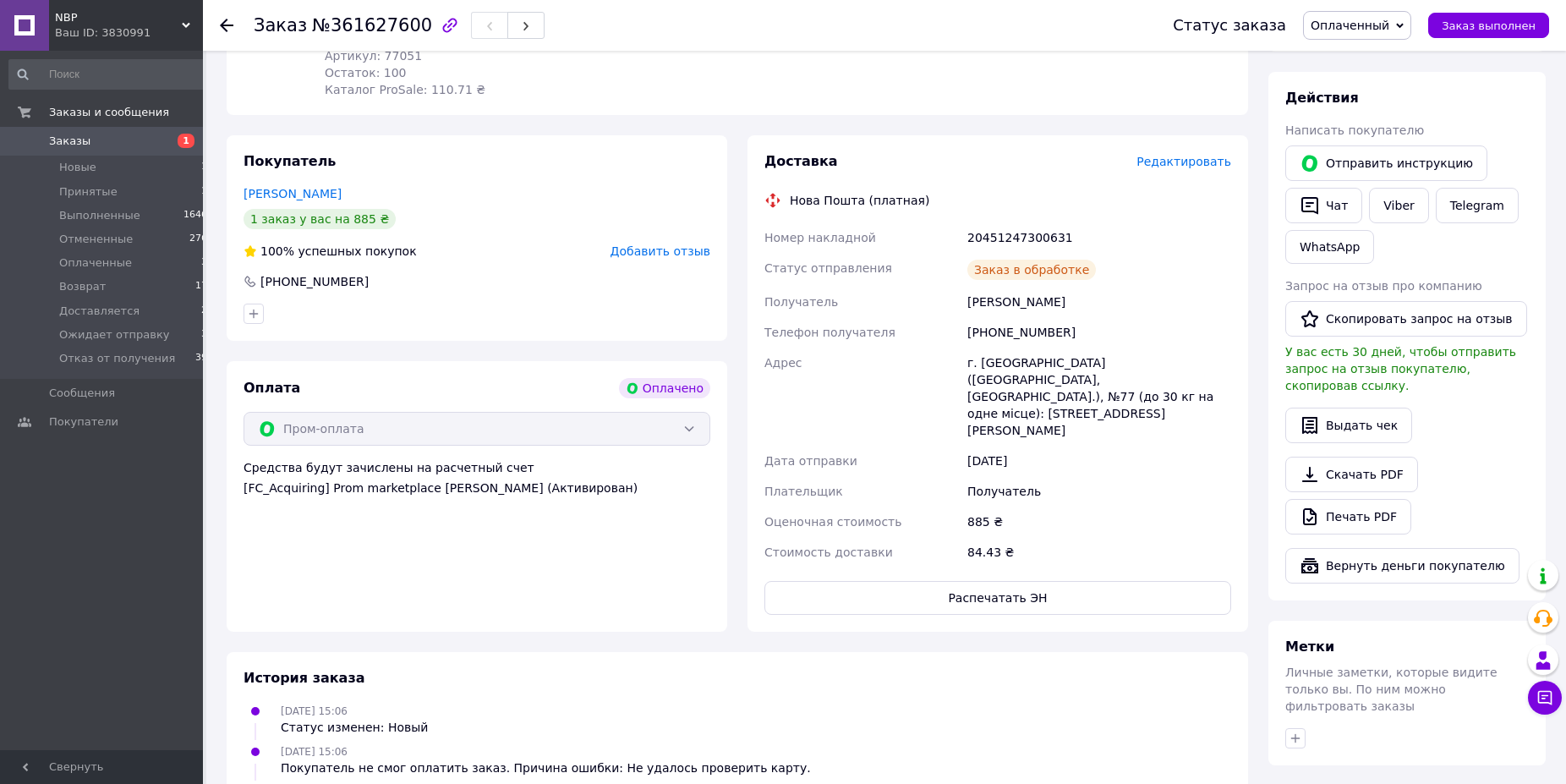
click at [1017, 222] on div "20451247300631" at bounding box center [1099, 238] width 271 height 30
copy div "20451247300631"
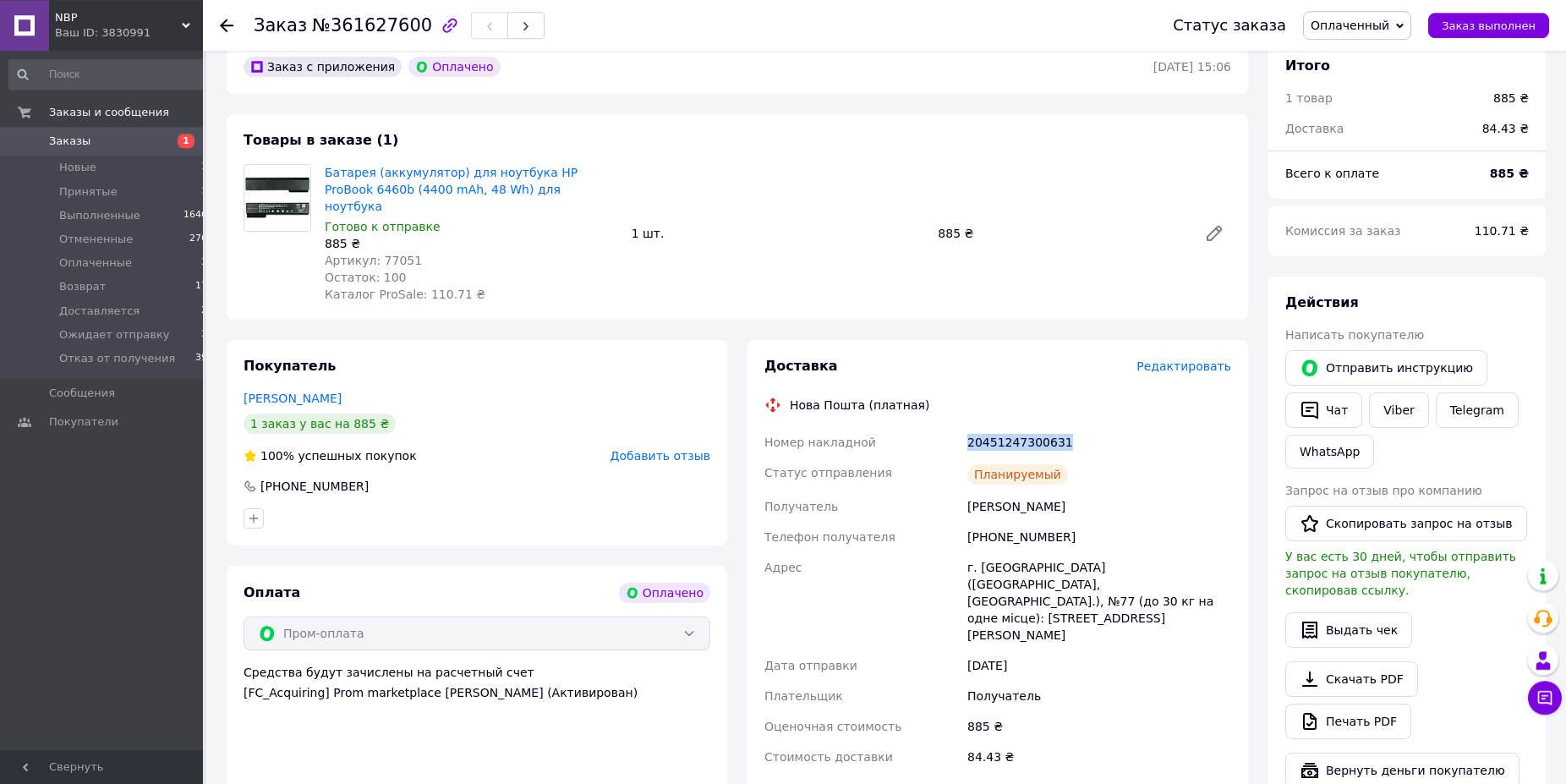
scroll to position [431, 0]
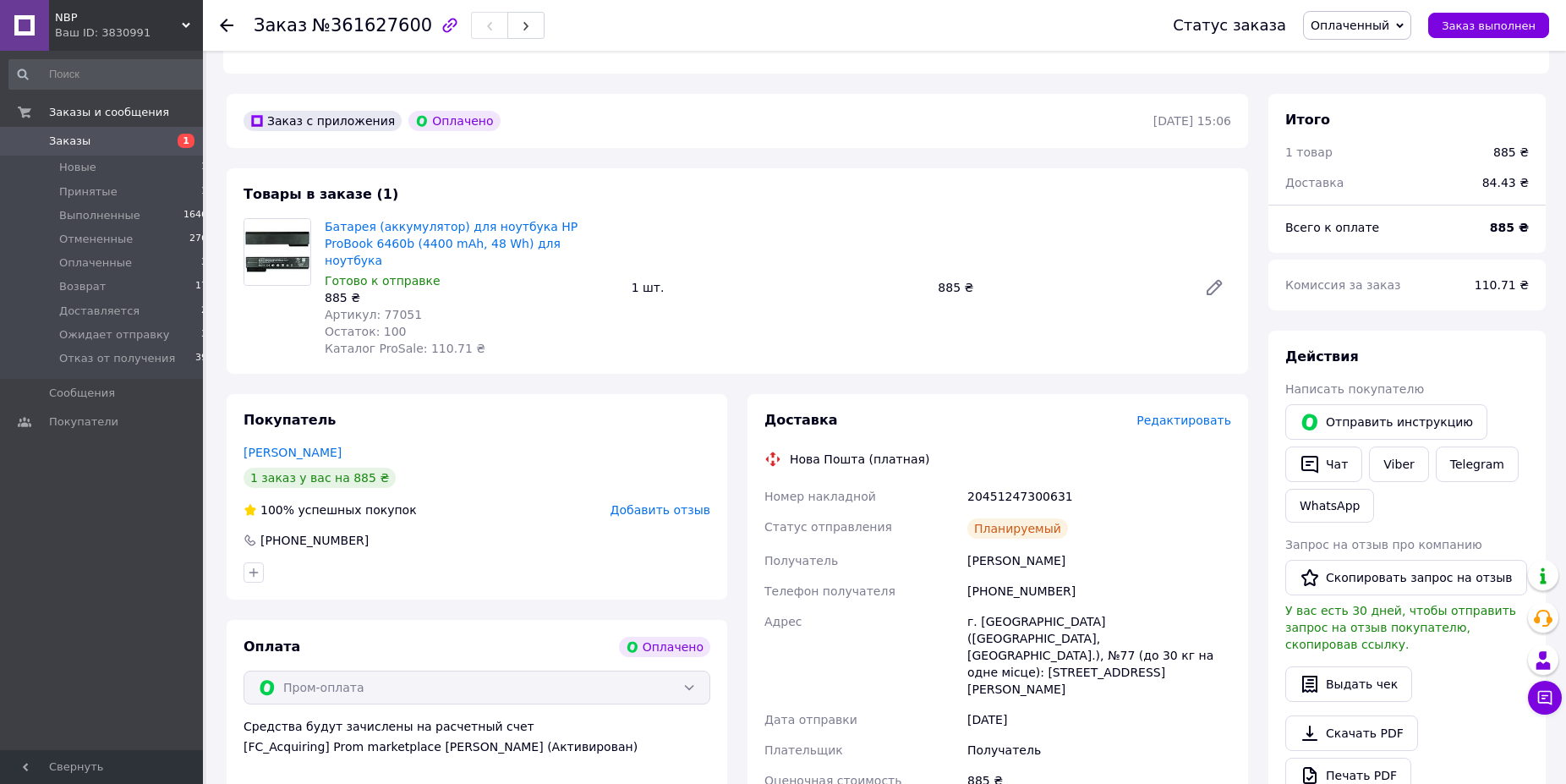
click at [349, 13] on div "Заказ №361627600" at bounding box center [399, 25] width 291 height 29
copy span "361627600"
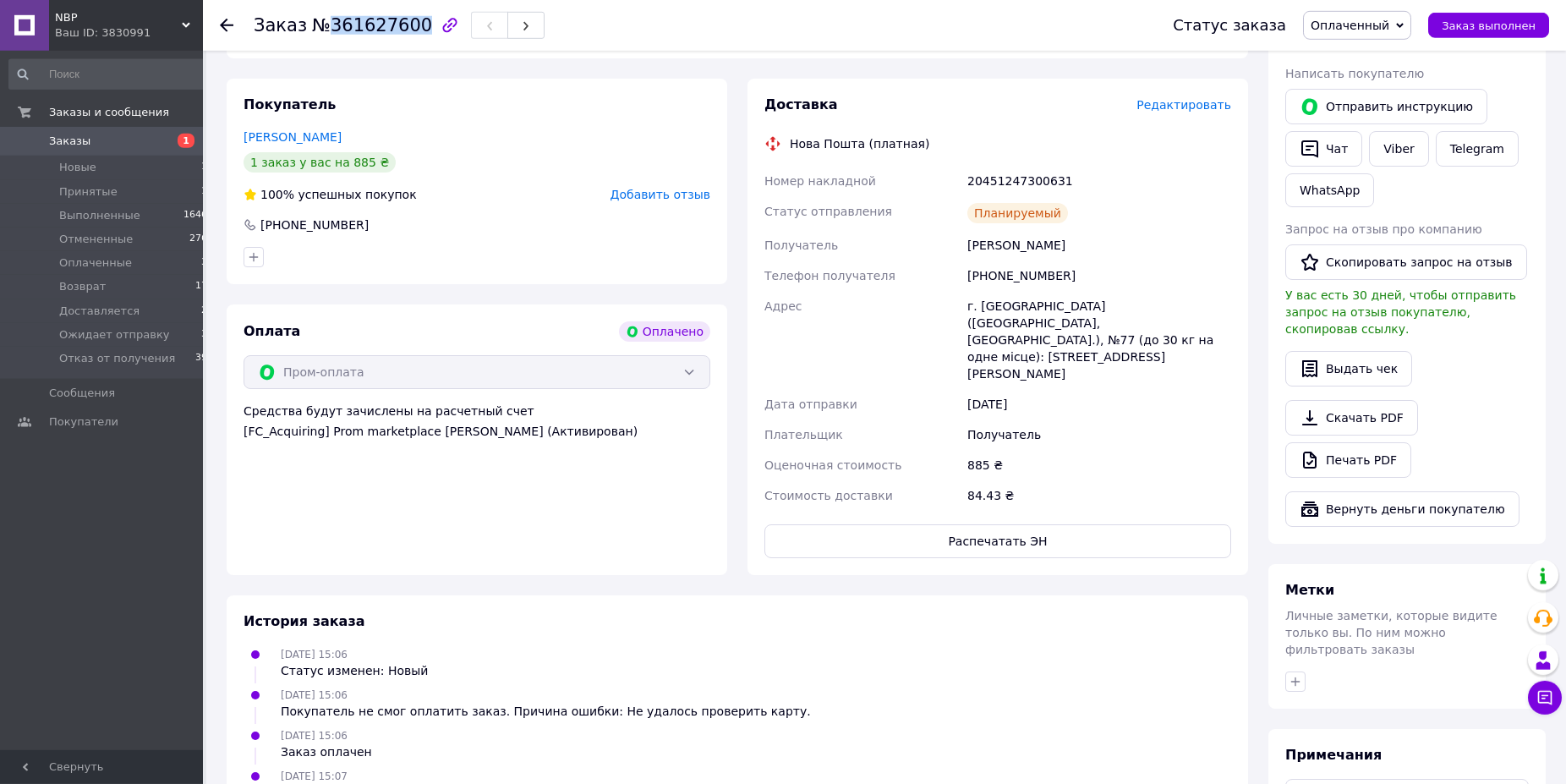
scroll to position [886, 0]
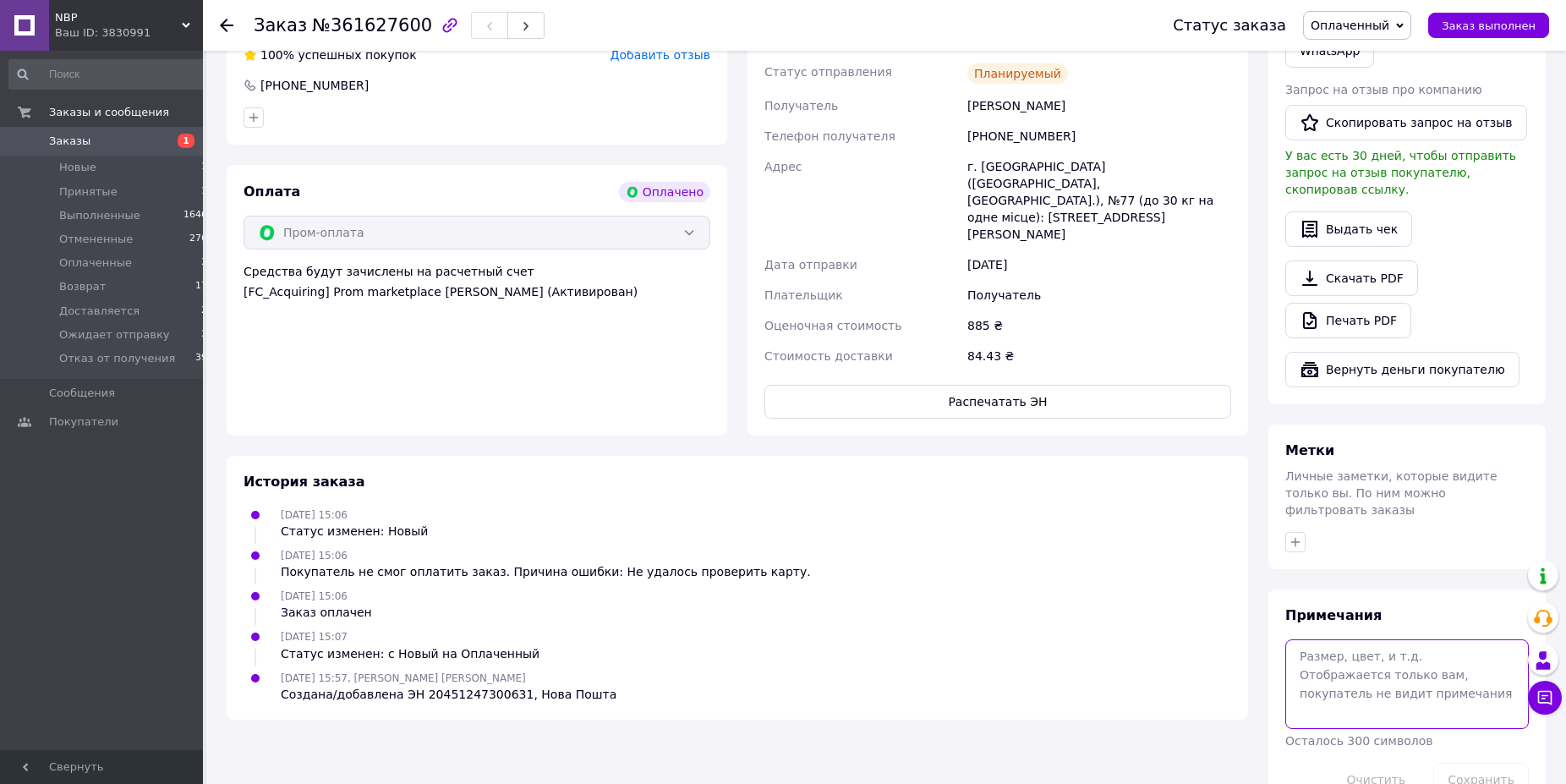
click at [1358, 639] on textarea at bounding box center [1407, 684] width 244 height 89
paste textarea "2004227"
click at [1301, 639] on textarea "2004227" at bounding box center [1407, 684] width 244 height 89
paste textarea "32950"
type textarea "32950 ж \\ 2004227"
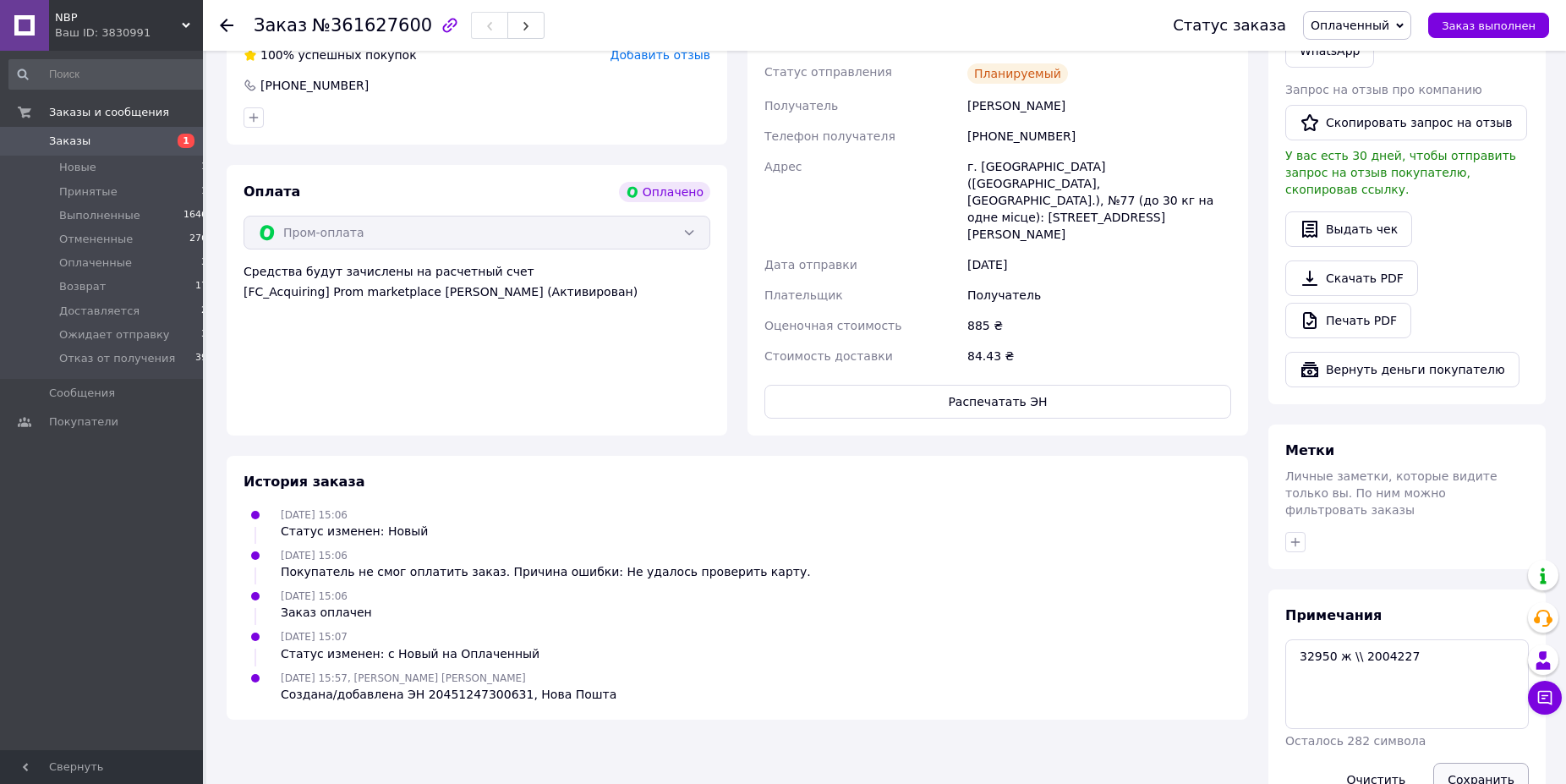
click at [1482, 763] on button "Сохранить" at bounding box center [1481, 780] width 96 height 34
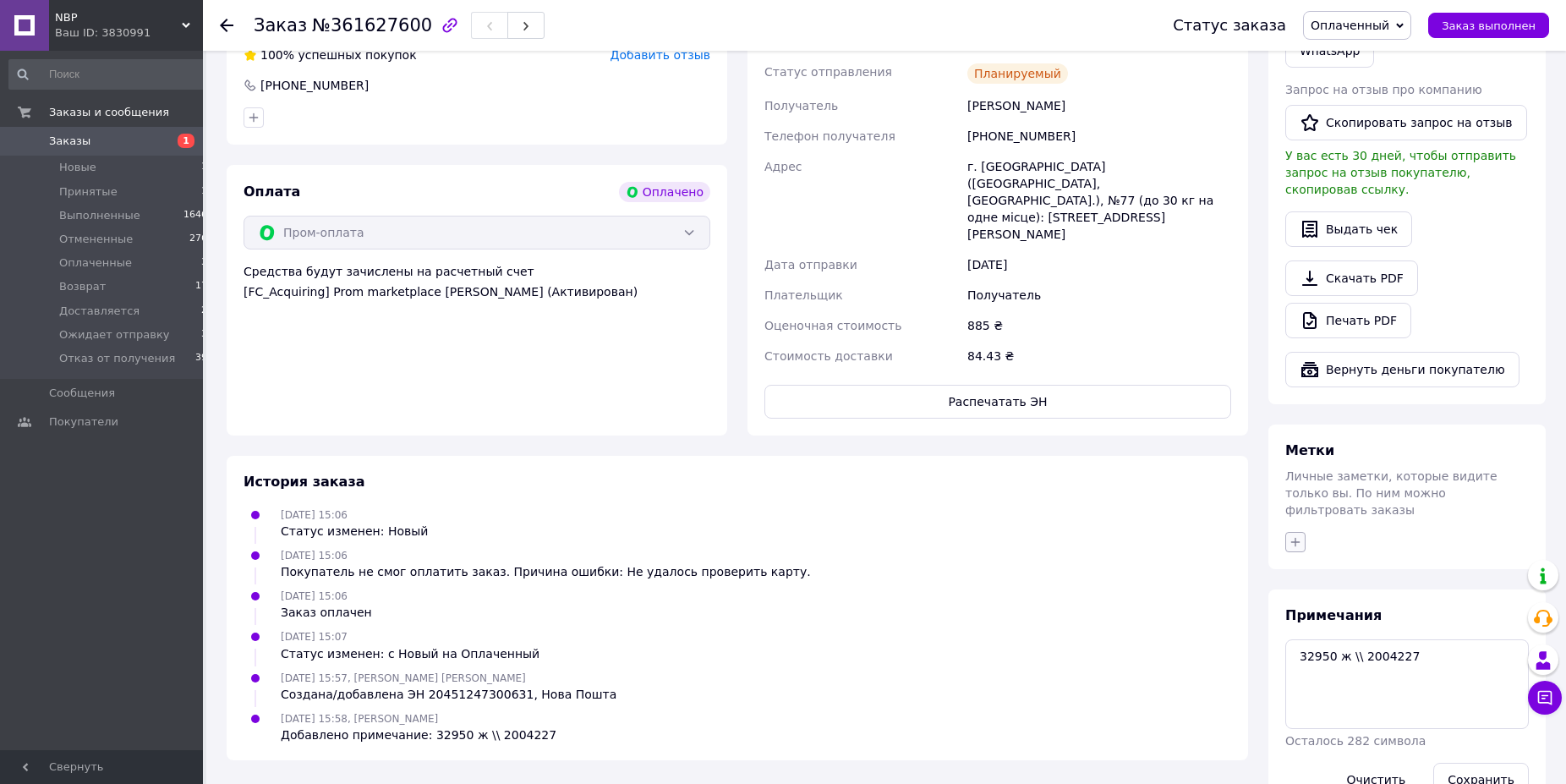
click at [1298, 535] on icon "button" at bounding box center [1295, 541] width 13 height 13
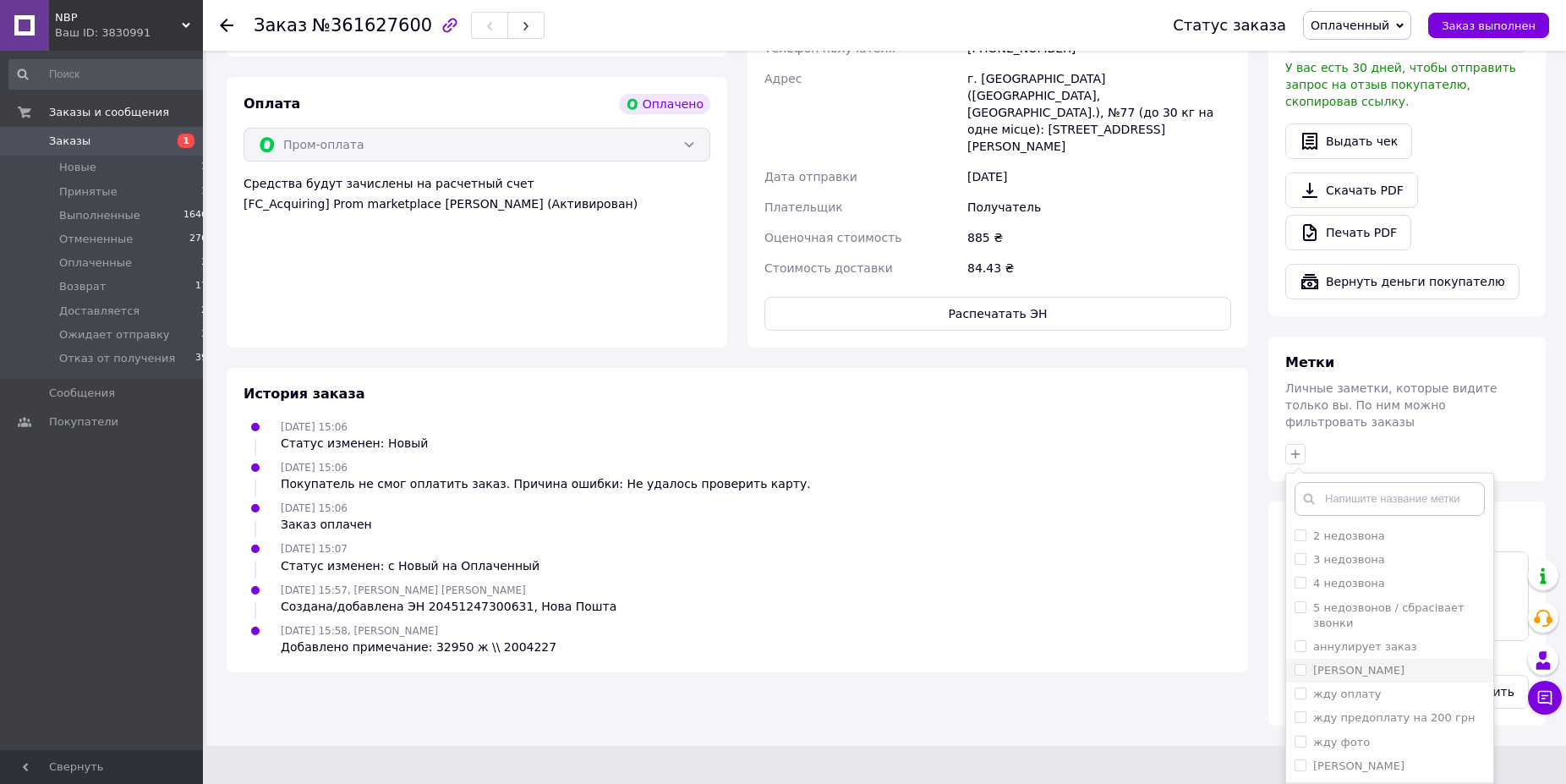
click at [1297, 663] on input "[PERSON_NAME]" at bounding box center [1300, 669] width 11 height 11
checkbox input "true"
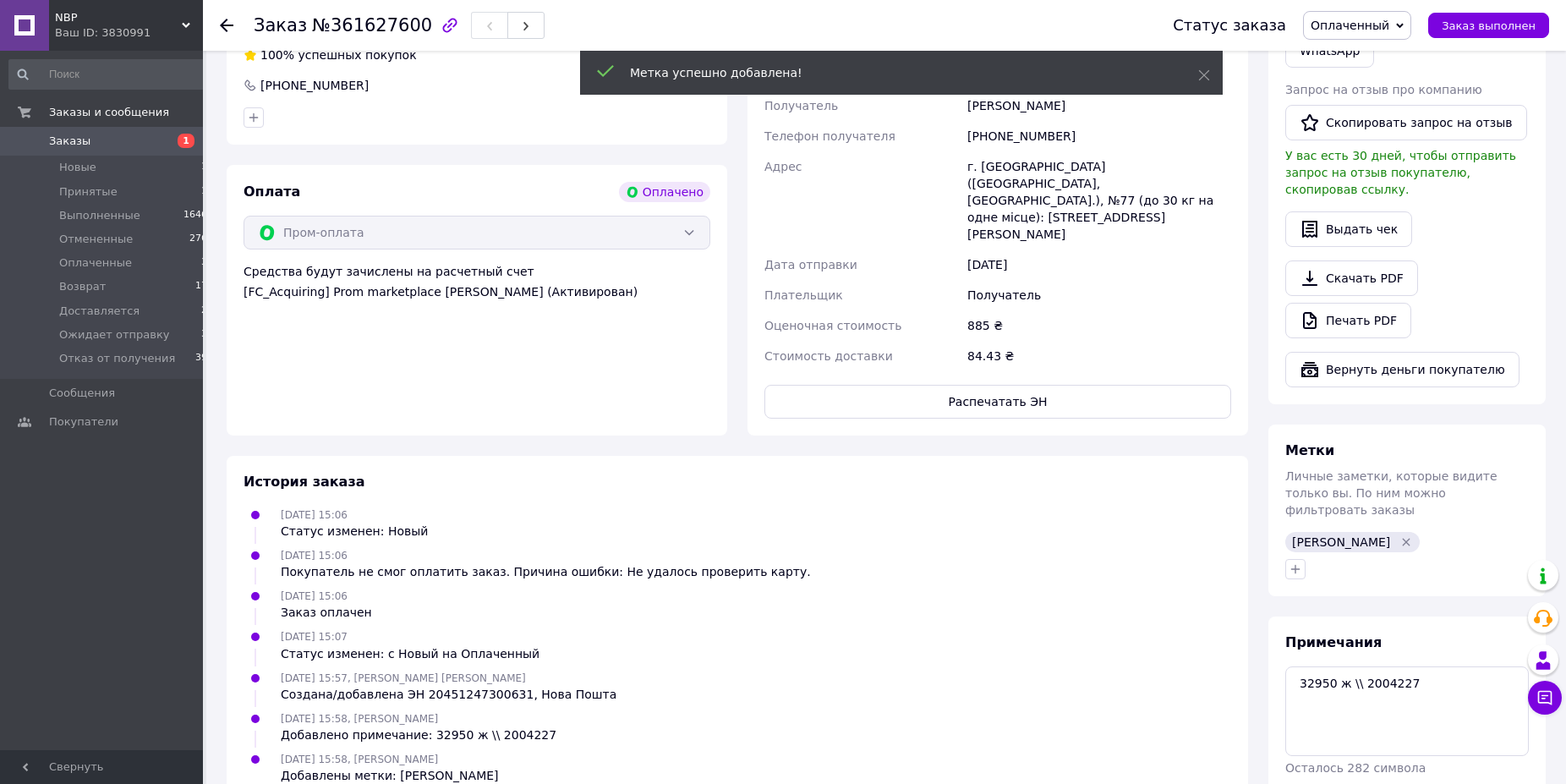
click at [1348, 23] on span "Оплаченный" at bounding box center [1350, 25] width 79 height 13
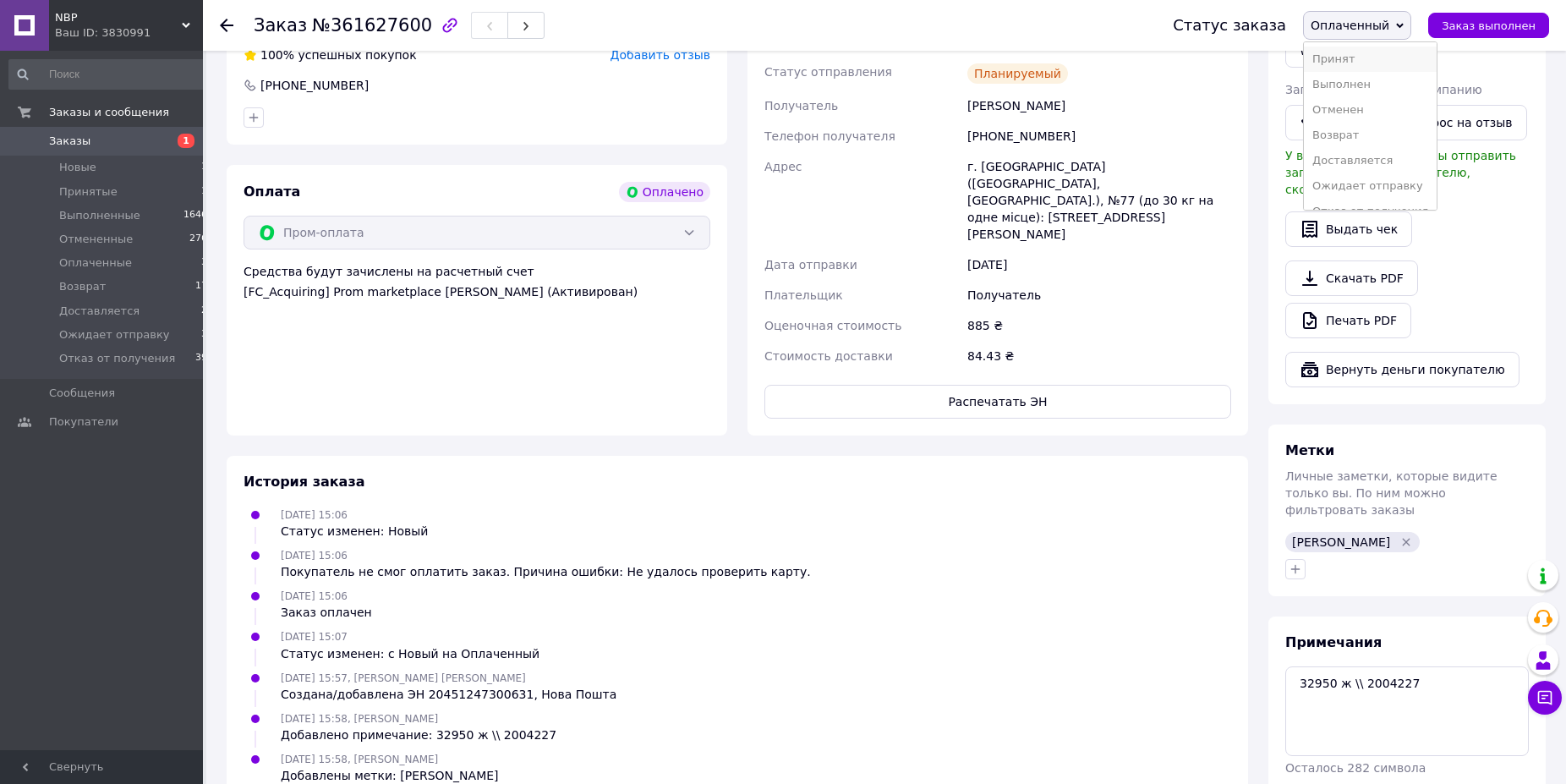
click at [1352, 56] on li "Принят" at bounding box center [1370, 59] width 133 height 25
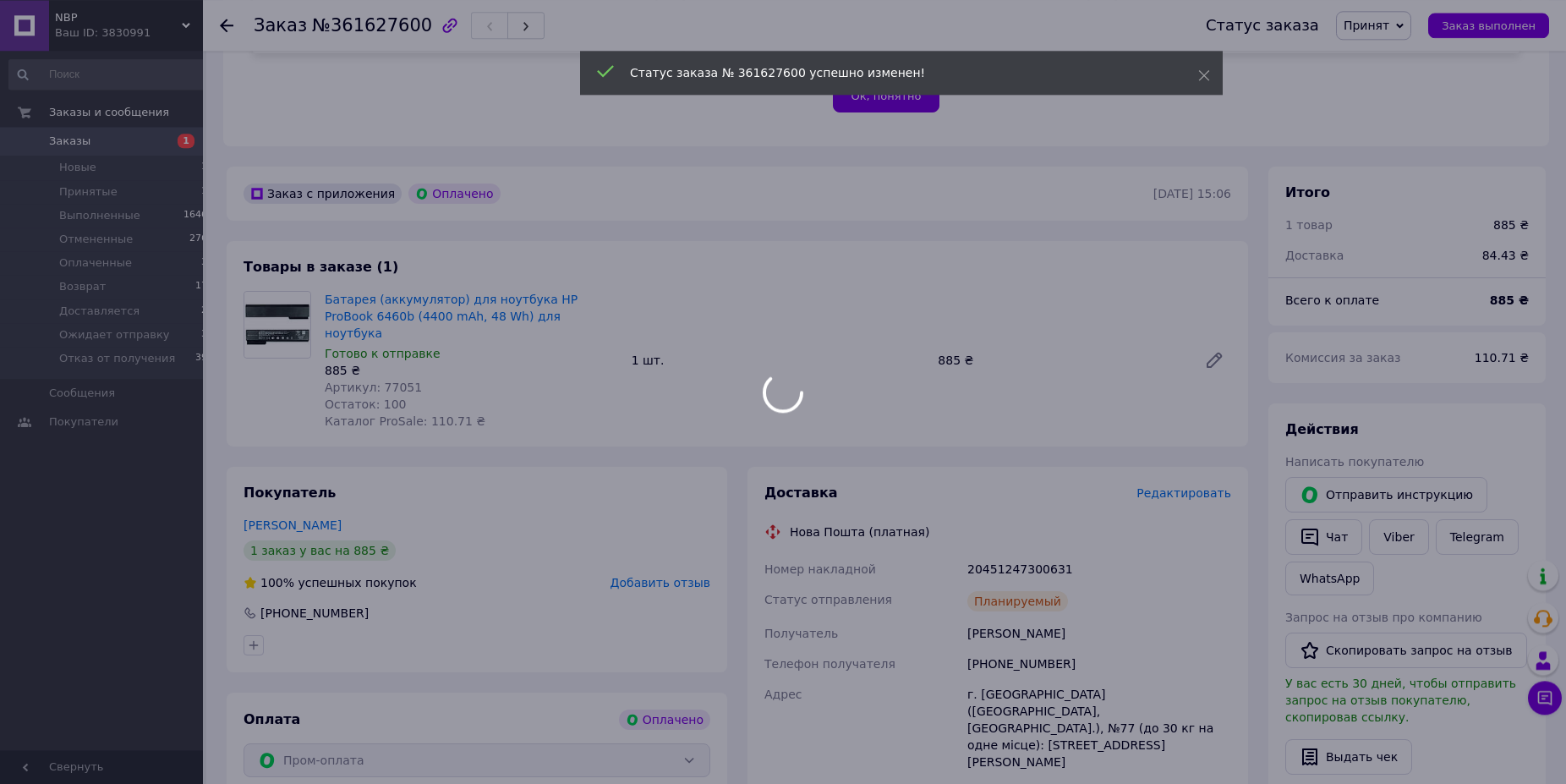
scroll to position [282, 0]
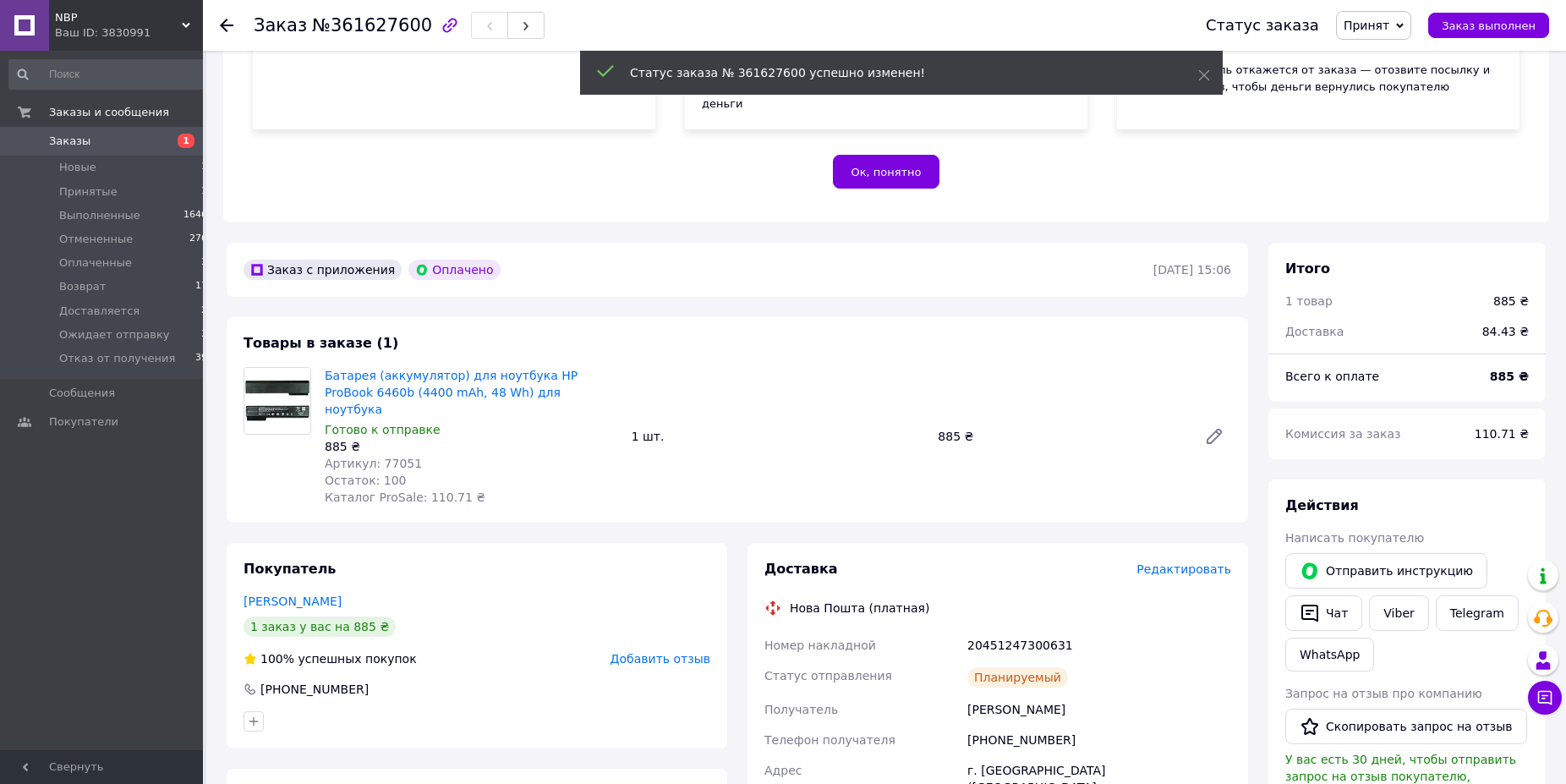
click at [222, 18] on div at bounding box center [226, 25] width 13 height 17
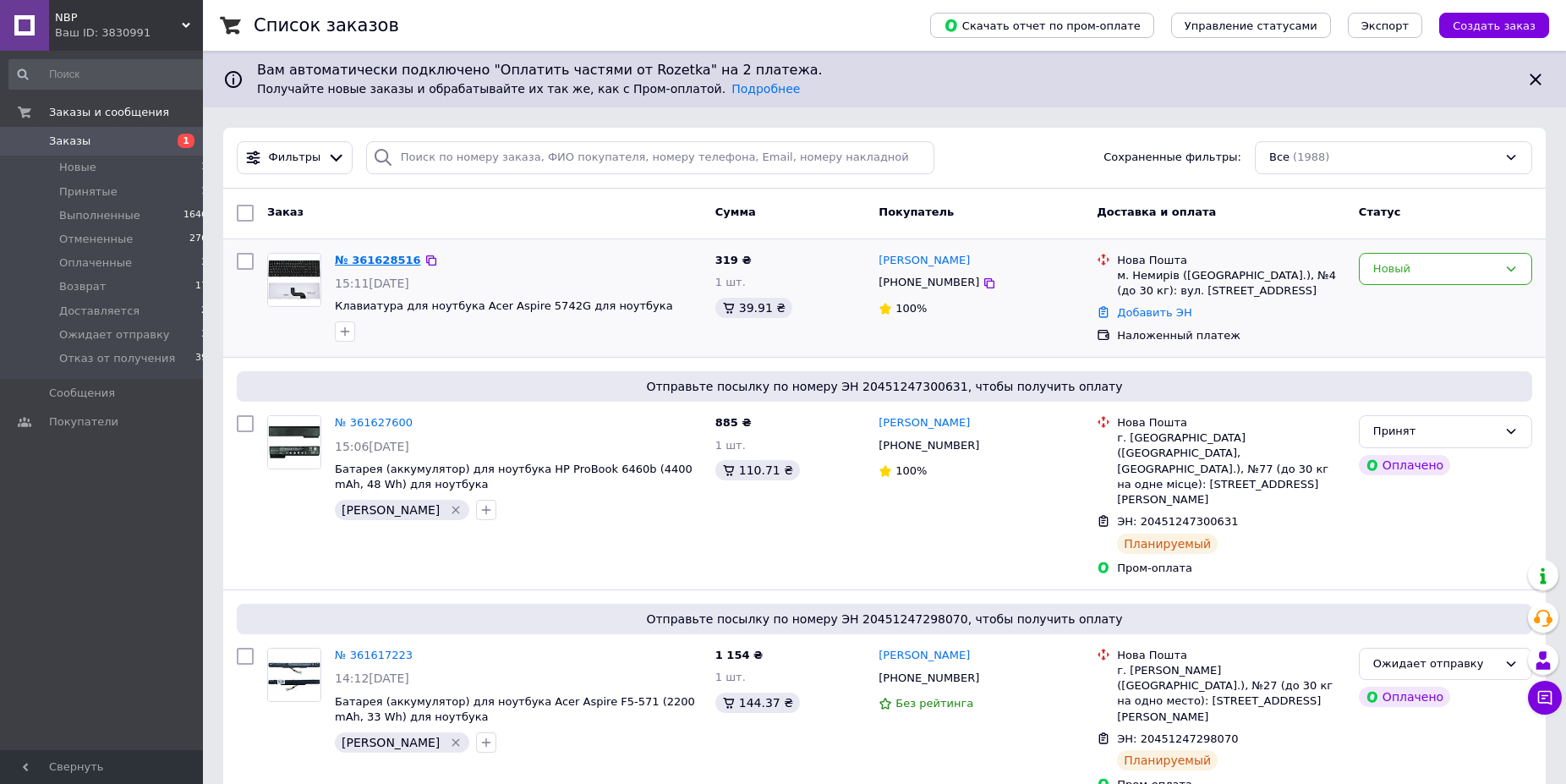
click at [371, 262] on link "№ 361628516" at bounding box center [378, 260] width 87 height 13
